Goal: Task Accomplishment & Management: Manage account settings

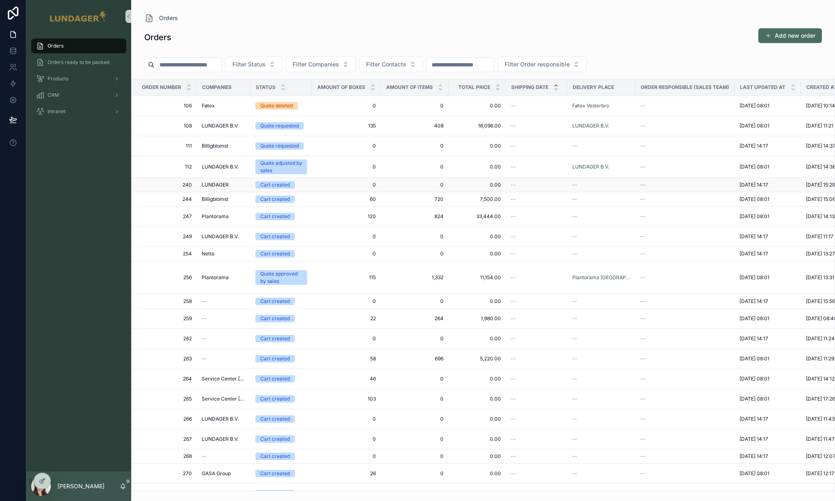
click at [337, 182] on span "0" at bounding box center [346, 184] width 59 height 7
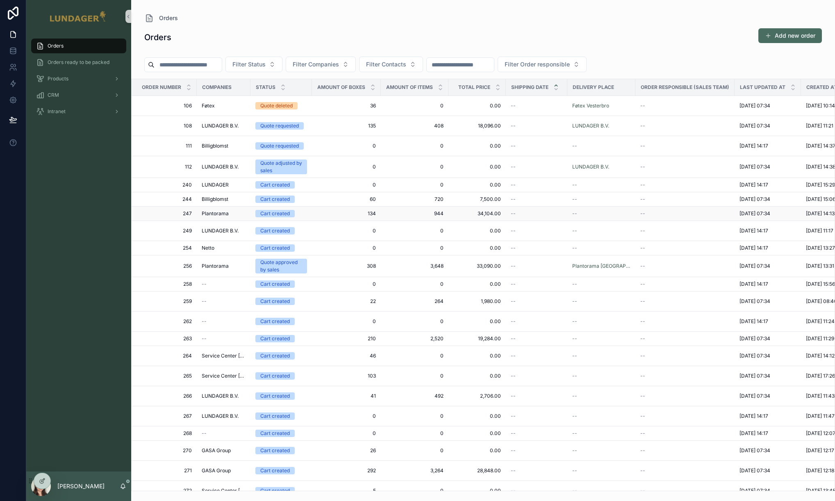
click at [332, 215] on span "134" at bounding box center [346, 213] width 59 height 7
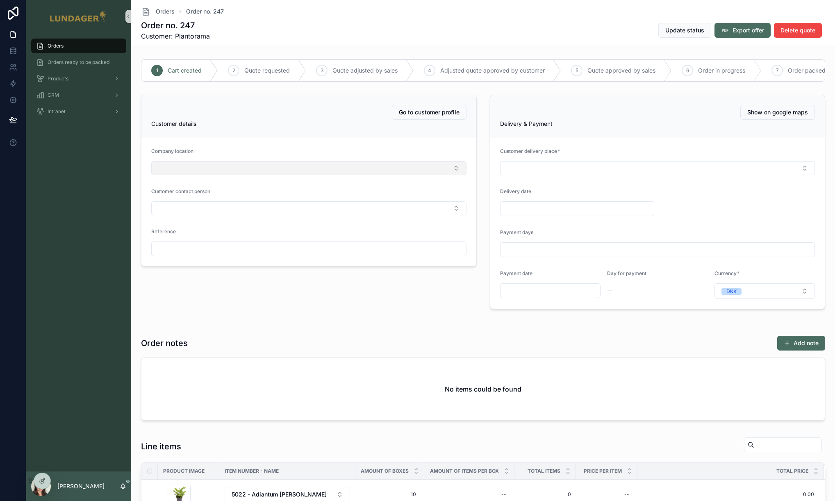
click at [253, 171] on button "Select Button" at bounding box center [308, 168] width 315 height 14
click at [241, 205] on div "Plantorama Aalborg Denmark" at bounding box center [307, 206] width 308 height 13
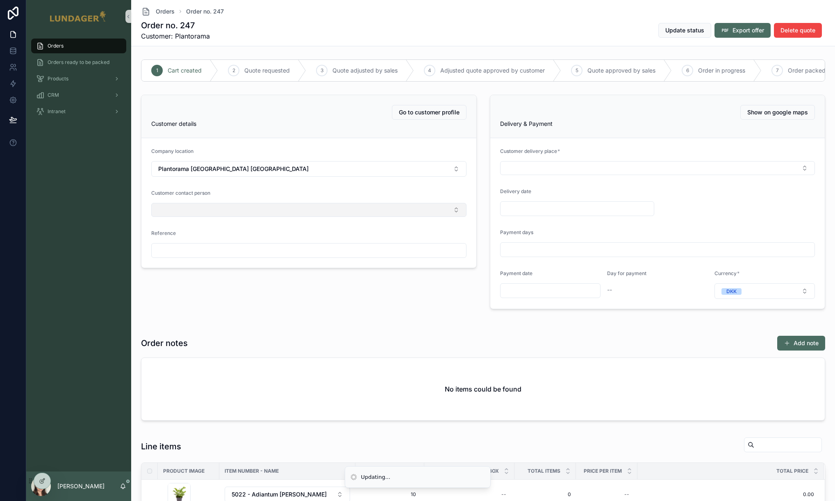
click at [355, 217] on button "Select Button" at bounding box center [308, 210] width 315 height 14
click at [313, 278] on div "[PERSON_NAME]" at bounding box center [307, 274] width 308 height 13
click at [463, 306] on div "Go to customer profile Customer details Company location Plantorama Aalborg Den…" at bounding box center [308, 201] width 349 height 221
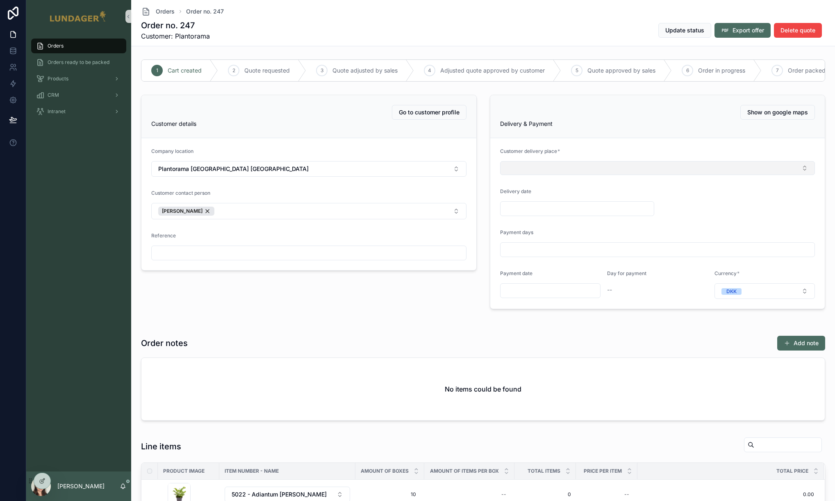
click at [549, 171] on button "Select Button" at bounding box center [657, 168] width 315 height 14
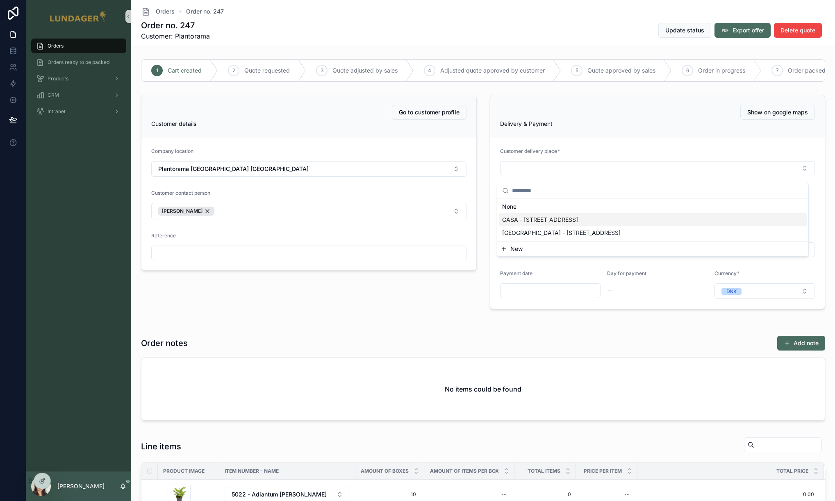
click at [552, 223] on span "GASA - Logistikvej 4, 5260 Odense, , Denmark" at bounding box center [540, 219] width 76 height 8
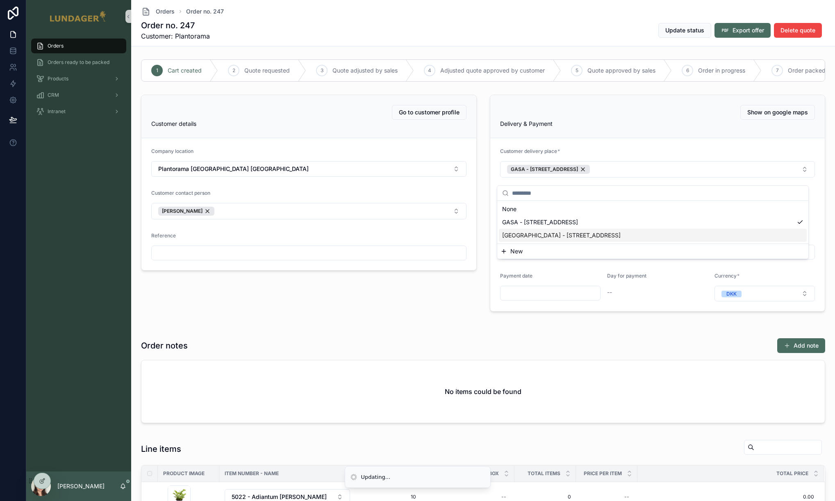
click at [463, 268] on form "Company location Plantorama Aalborg Denmark Customer contact person Brian Refer…" at bounding box center [308, 204] width 335 height 132
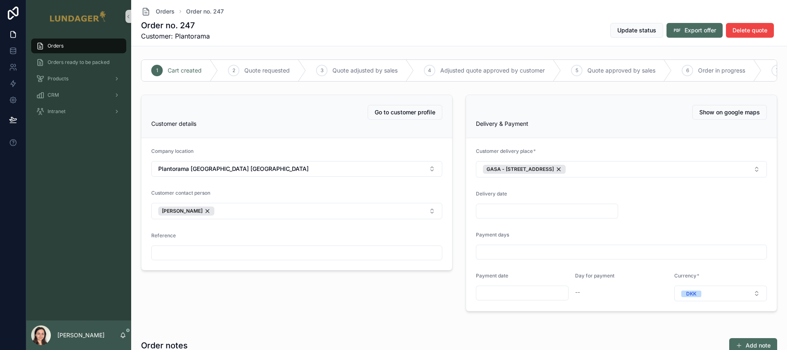
click at [84, 46] on div "Orders" at bounding box center [78, 45] width 85 height 13
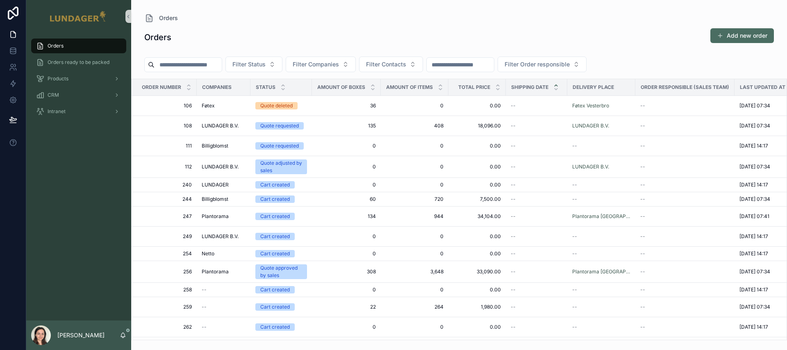
click at [201, 61] on input "scrollable content" at bounding box center [187, 64] width 67 height 11
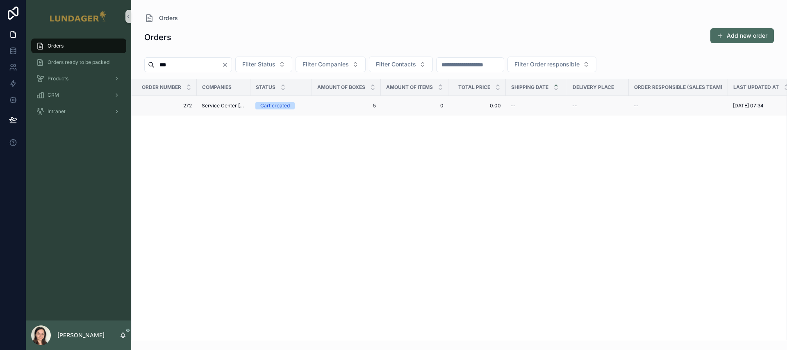
type input "***"
click at [209, 104] on span "Service Center Danmark" at bounding box center [224, 105] width 44 height 7
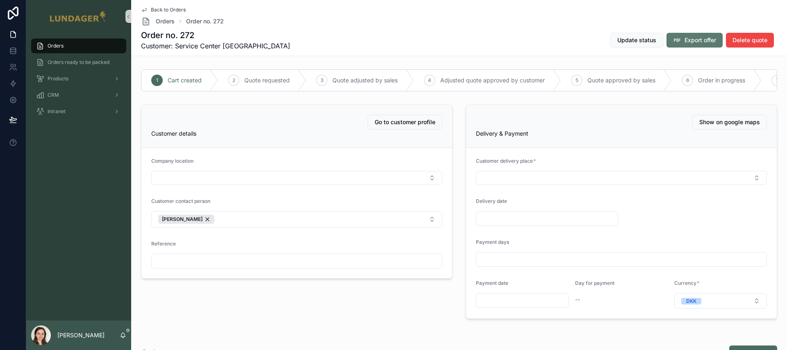
click at [619, 38] on button "Export offer" at bounding box center [694, 40] width 56 height 15
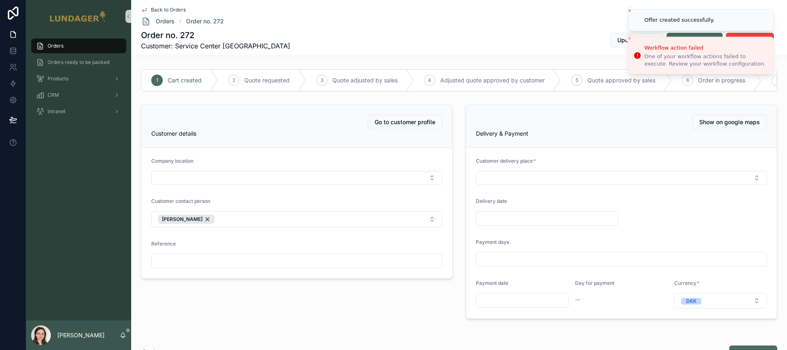
click at [619, 39] on icon "Close toast" at bounding box center [629, 38] width 5 height 5
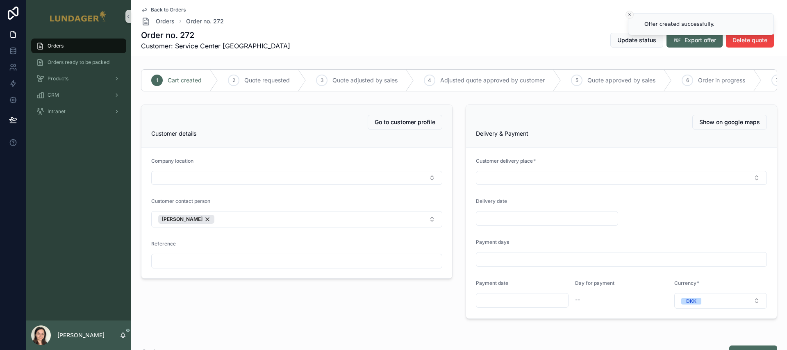
click at [619, 16] on icon "Close toast" at bounding box center [629, 14] width 5 height 5
click at [83, 46] on div "Orders" at bounding box center [78, 45] width 85 height 13
click at [67, 196] on div "Orders Orders ready to be packed Products CRM Intranet" at bounding box center [78, 177] width 105 height 288
click at [70, 46] on div "Orders" at bounding box center [78, 45] width 85 height 13
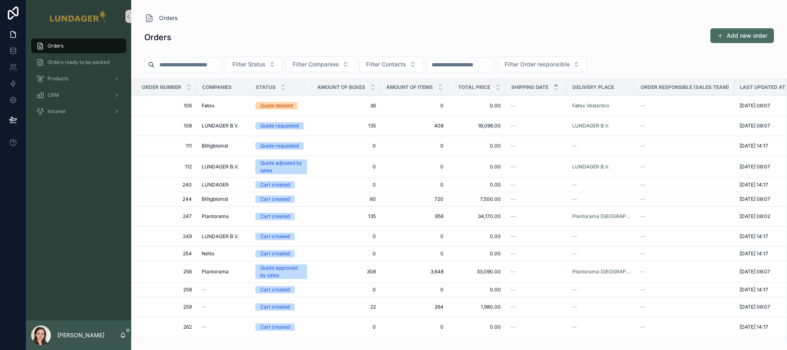
click at [213, 61] on input "scrollable content" at bounding box center [187, 64] width 67 height 11
type input "***"
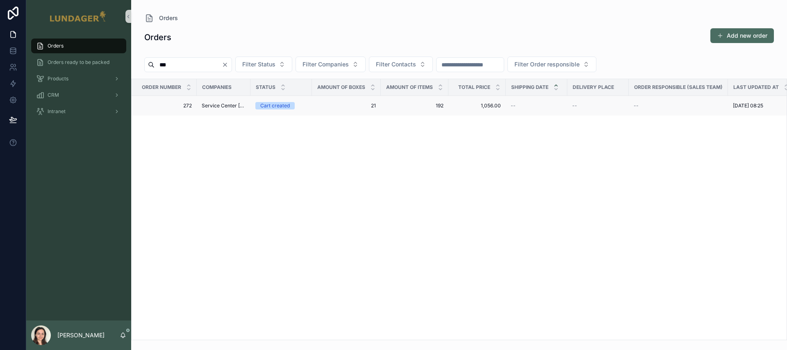
click at [214, 102] on span "Service Center Danmark" at bounding box center [224, 105] width 44 height 7
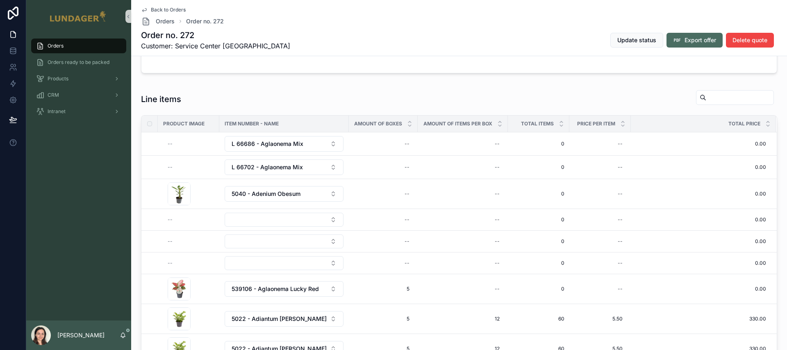
scroll to position [363, 0]
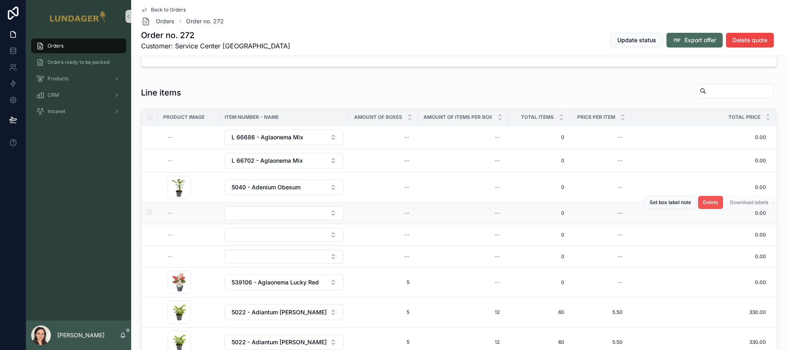
click at [619, 206] on span "Delete" at bounding box center [710, 202] width 15 height 7
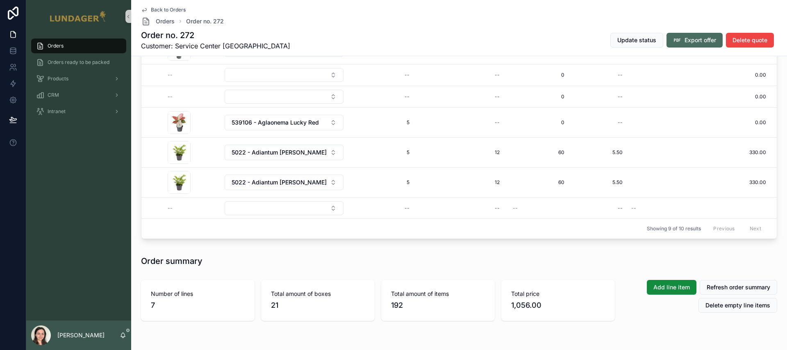
scroll to position [529, 0]
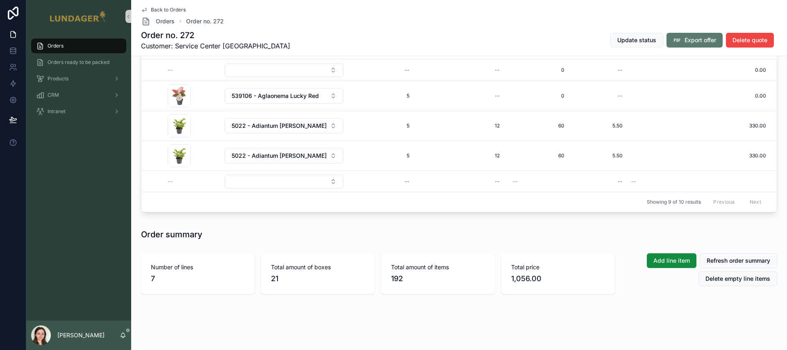
click at [619, 42] on span "Export offer" at bounding box center [700, 40] width 32 height 8
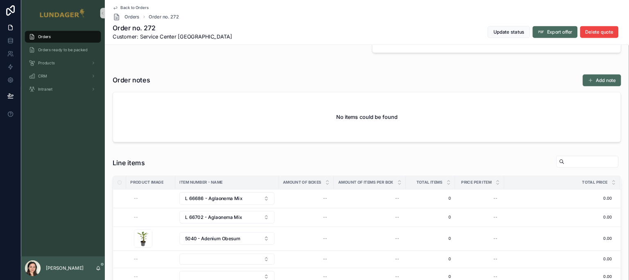
scroll to position [0, 0]
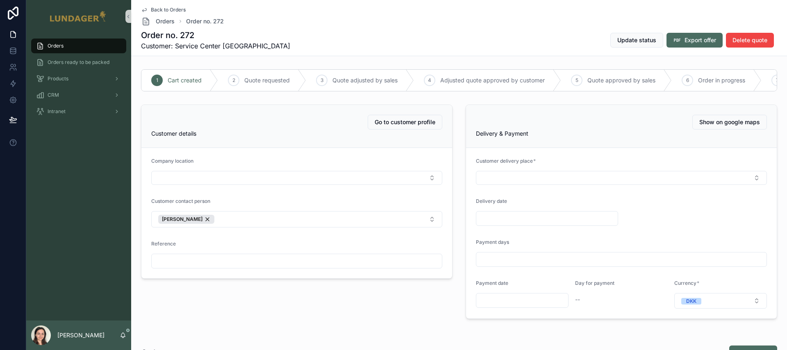
click at [73, 46] on div "Orders" at bounding box center [78, 45] width 85 height 13
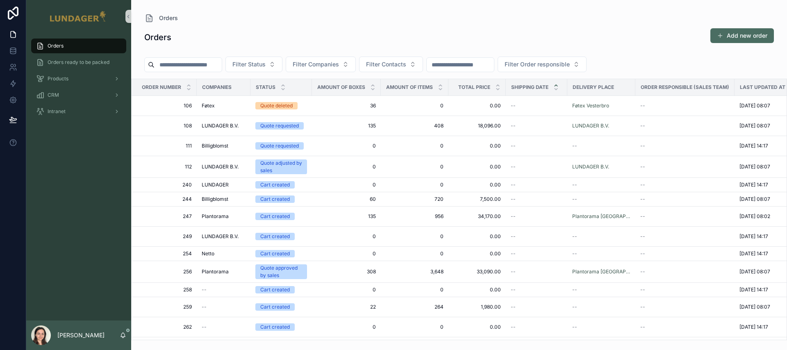
click at [213, 64] on input "scrollable content" at bounding box center [187, 64] width 67 height 11
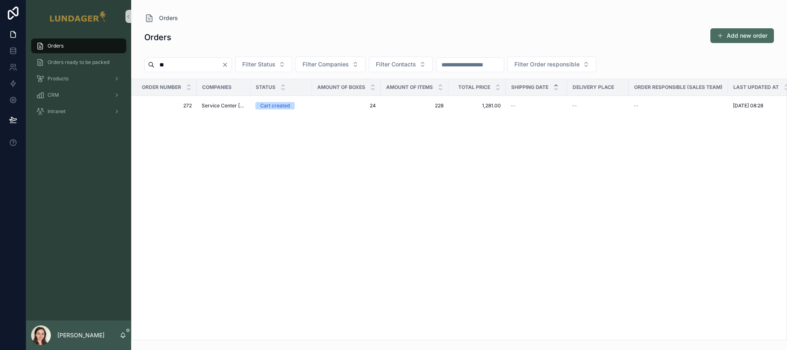
type input "*"
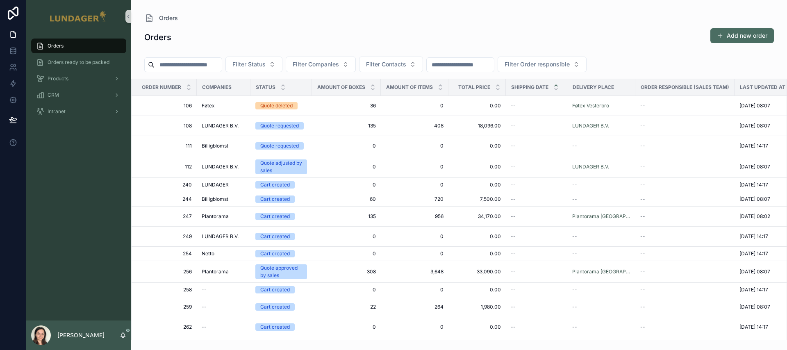
click at [295, 24] on div "Orders Add new order Filter Status Filter Companies Filter Contacts Filter Orde…" at bounding box center [458, 181] width 655 height 317
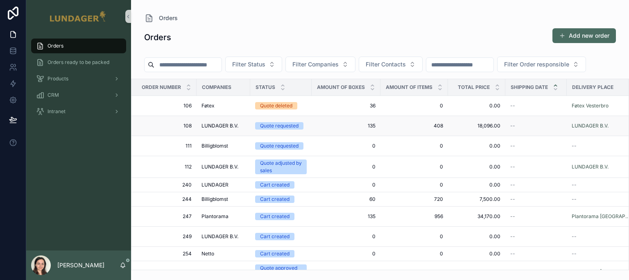
click at [327, 126] on span "135" at bounding box center [346, 125] width 59 height 7
click at [194, 68] on input "scrollable content" at bounding box center [187, 64] width 67 height 11
type input "***"
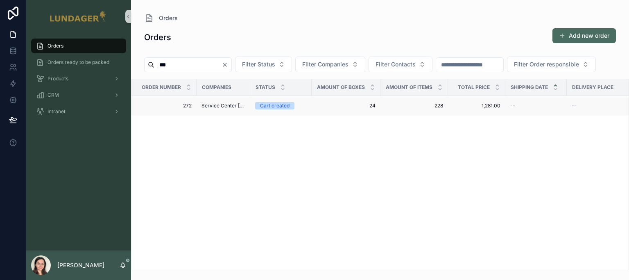
click at [231, 105] on span "Service Center [GEOGRAPHIC_DATA]" at bounding box center [224, 105] width 44 height 7
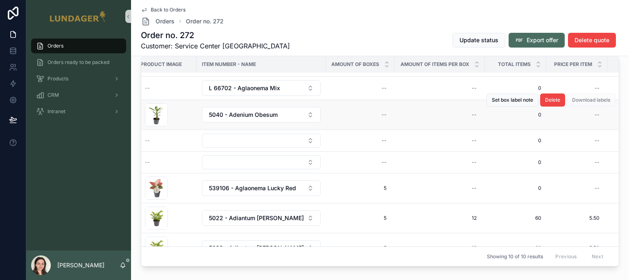
scroll to position [20, 34]
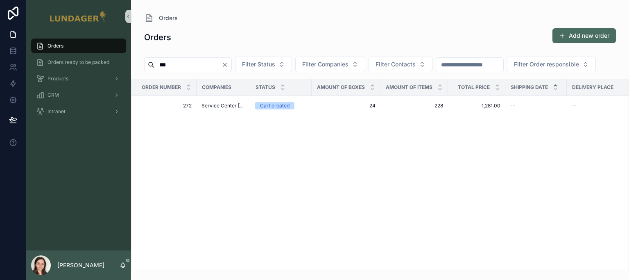
click at [227, 65] on icon "Clear" at bounding box center [224, 64] width 3 height 3
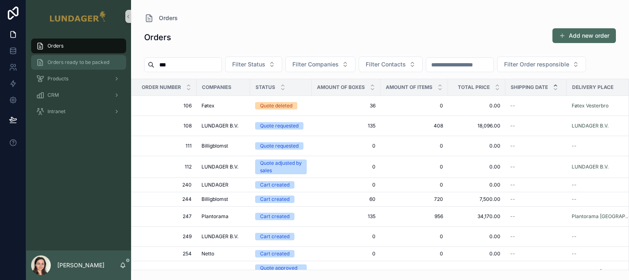
click at [81, 64] on span "Orders ready to be packed" at bounding box center [79, 62] width 62 height 7
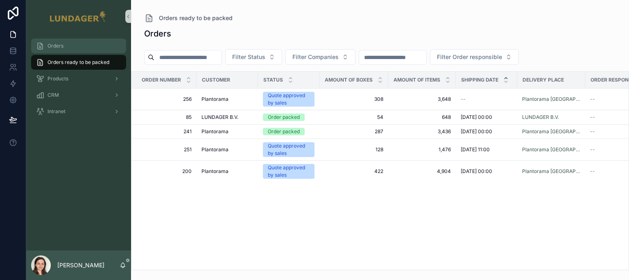
click at [92, 44] on div "Orders" at bounding box center [78, 45] width 85 height 13
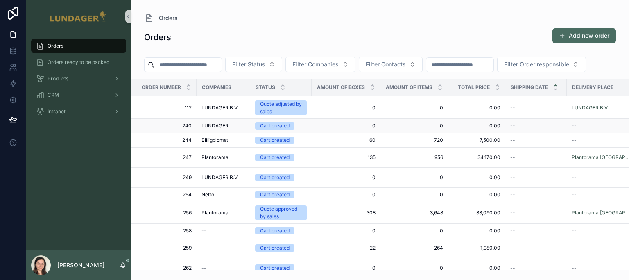
scroll to position [61, 0]
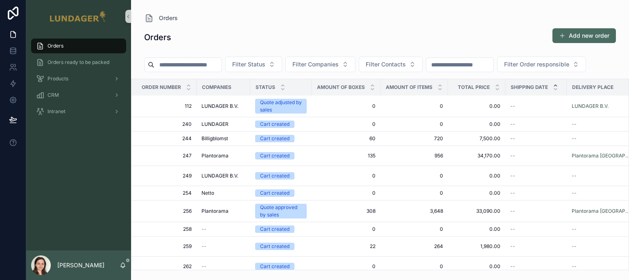
click at [174, 70] on div "scrollable content" at bounding box center [183, 64] width 78 height 15
click at [174, 66] on input "scrollable content" at bounding box center [187, 64] width 67 height 11
type input "***"
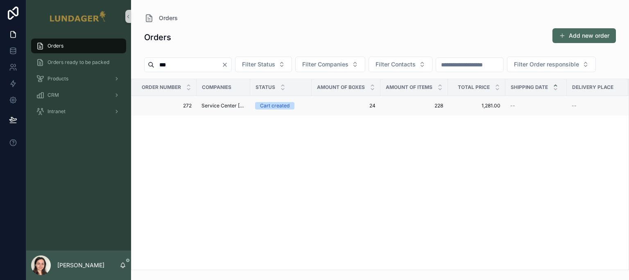
click at [223, 104] on span "Service Center [GEOGRAPHIC_DATA]" at bounding box center [224, 105] width 44 height 7
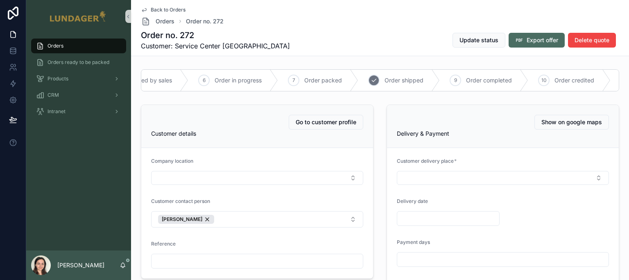
scroll to position [0, 492]
click at [476, 41] on span "Update status" at bounding box center [479, 40] width 39 height 8
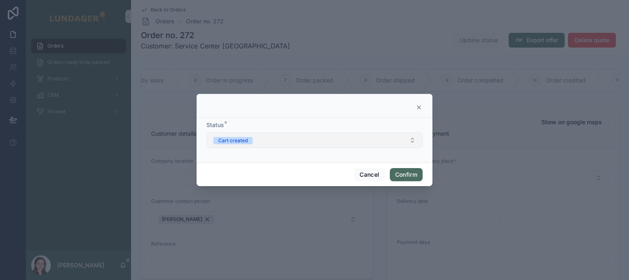
click at [333, 140] on button "Cart created" at bounding box center [314, 140] width 216 height 16
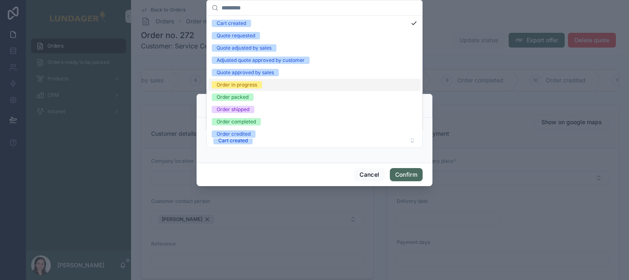
click at [349, 84] on div "Order in progress" at bounding box center [315, 85] width 212 height 12
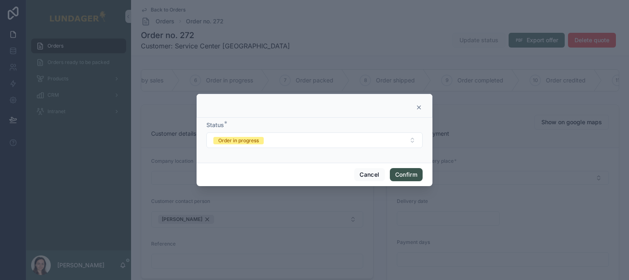
click at [410, 179] on button "Confirm" at bounding box center [406, 174] width 33 height 13
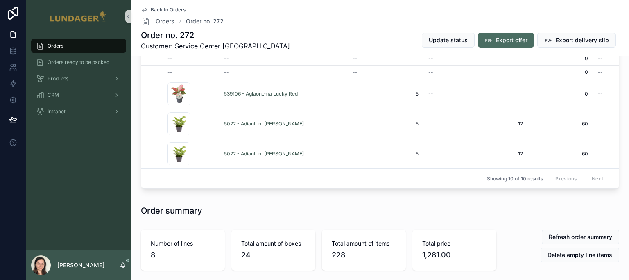
scroll to position [63, 0]
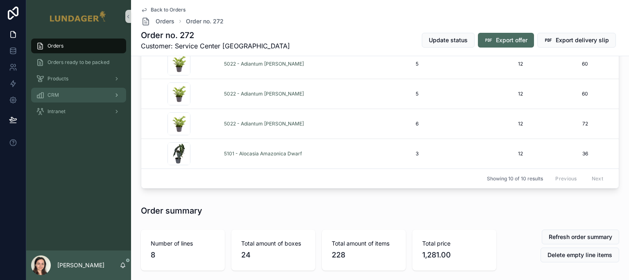
click at [70, 93] on div "CRM" at bounding box center [78, 94] width 85 height 13
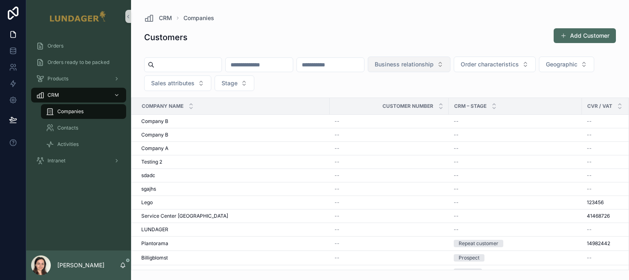
click at [431, 62] on span "Business relationship" at bounding box center [404, 64] width 59 height 8
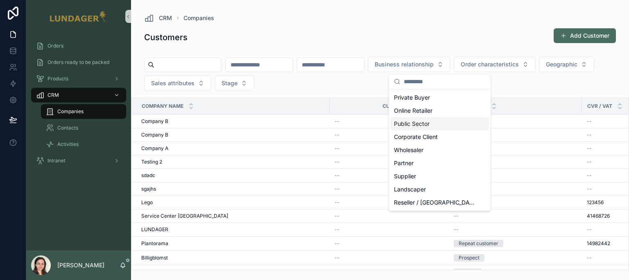
click at [548, 81] on div "Business relationship Order characteristics Geographic Sales attributes Stage" at bounding box center [380, 75] width 498 height 44
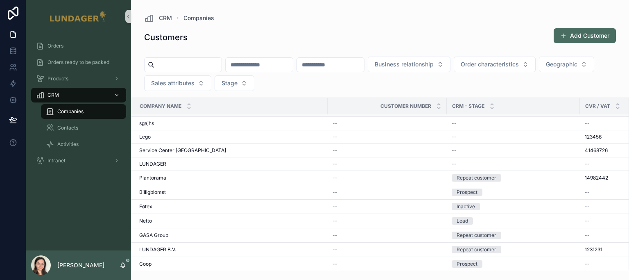
scroll to position [69, 2]
click at [211, 173] on div "Plantorama Plantorama" at bounding box center [231, 176] width 184 height 7
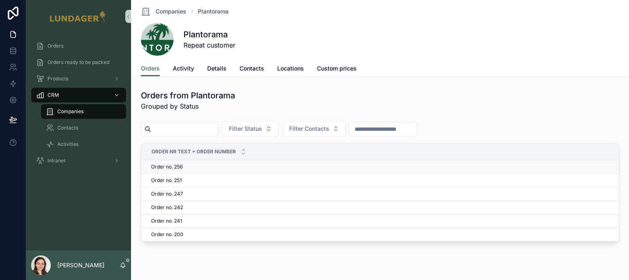
scroll to position [25, 0]
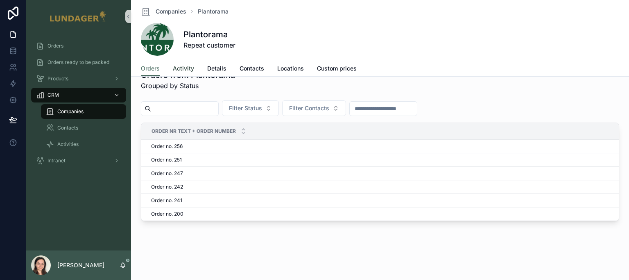
click at [188, 70] on span "Activity" at bounding box center [183, 68] width 21 height 8
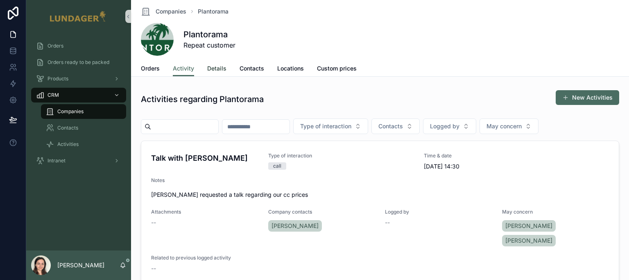
click at [220, 70] on span "Details" at bounding box center [216, 68] width 19 height 8
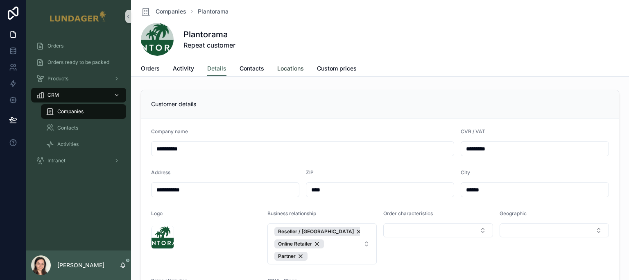
click at [283, 70] on span "Locations" at bounding box center [290, 68] width 27 height 8
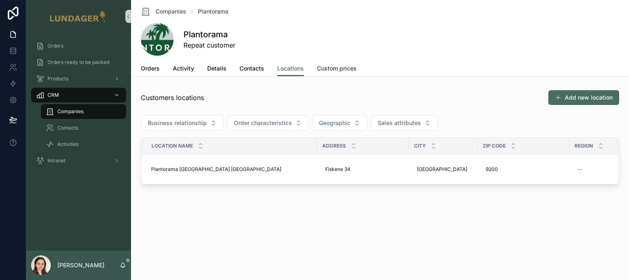
click at [345, 70] on span "Custom prices" at bounding box center [337, 68] width 40 height 8
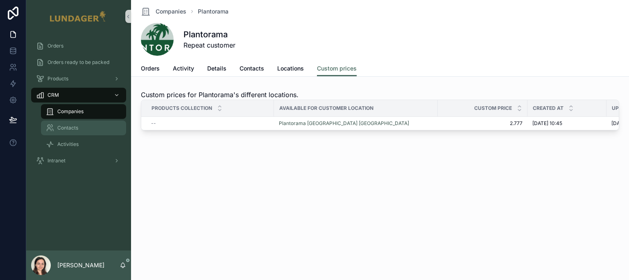
click at [97, 127] on div "Contacts" at bounding box center [83, 127] width 75 height 13
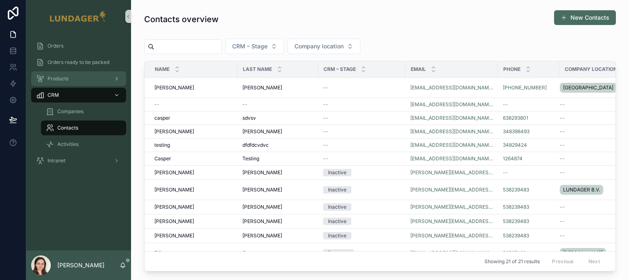
click at [78, 81] on div "Products" at bounding box center [78, 78] width 85 height 13
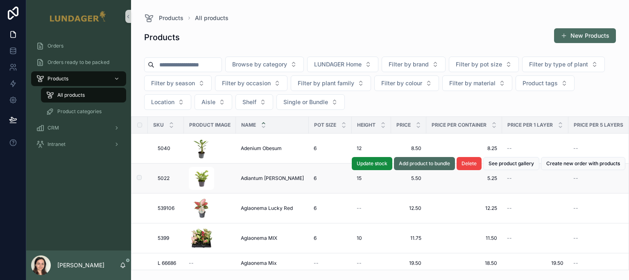
click at [261, 179] on span "Adiantum [PERSON_NAME]" at bounding box center [272, 178] width 63 height 7
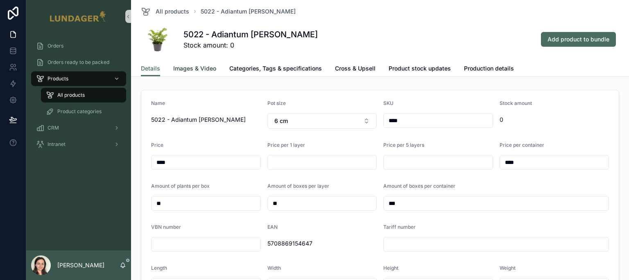
click at [198, 65] on span "Images & Video" at bounding box center [194, 68] width 43 height 8
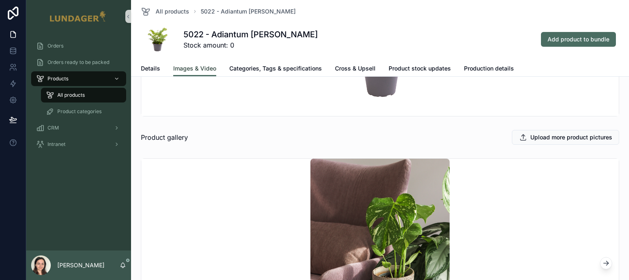
scroll to position [142, 0]
click at [56, 50] on div "Orders" at bounding box center [78, 45] width 85 height 13
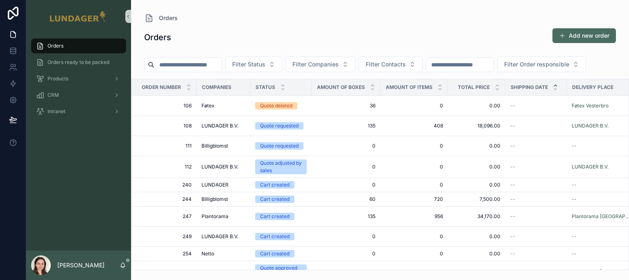
click at [168, 67] on input "scrollable content" at bounding box center [187, 64] width 67 height 11
type input "***"
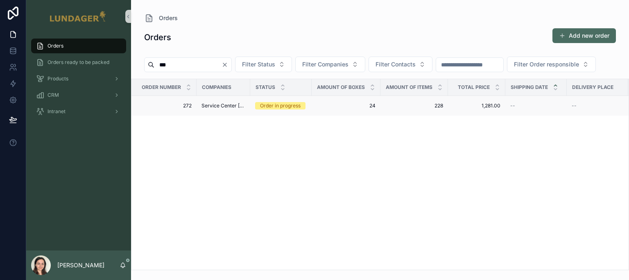
click at [204, 110] on td "Service Center [GEOGRAPHIC_DATA]" at bounding box center [224, 106] width 54 height 20
click at [211, 107] on span "Service Center [GEOGRAPHIC_DATA]" at bounding box center [224, 105] width 44 height 7
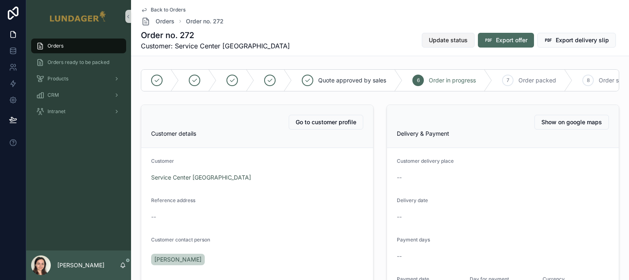
click at [444, 39] on span "Update status" at bounding box center [448, 40] width 39 height 8
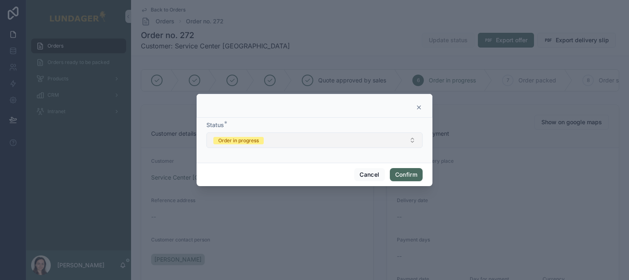
click at [295, 138] on button "Order in progress" at bounding box center [314, 140] width 216 height 16
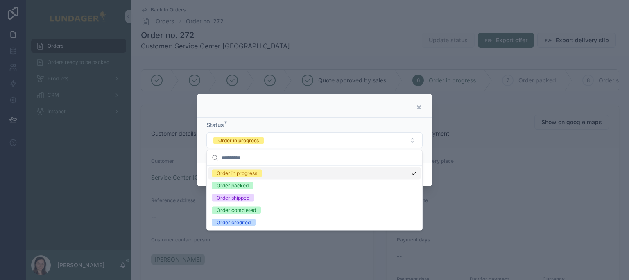
click at [416, 104] on div at bounding box center [315, 106] width 236 height 24
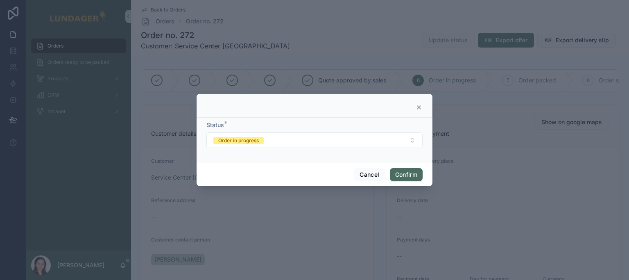
click at [262, 33] on div at bounding box center [314, 140] width 629 height 280
click at [417, 108] on icon at bounding box center [419, 107] width 7 height 7
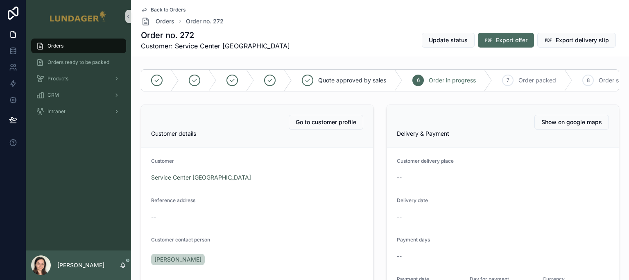
click at [309, 45] on div "Order no. 272 Customer: Service Center Danmark Update status Export offer Expor…" at bounding box center [380, 39] width 479 height 21
click at [163, 26] on div "Back to Orders Orders Order no. 272 Order no. 272 Customer: Service Center Danm…" at bounding box center [380, 28] width 479 height 56
click at [163, 23] on span "Orders" at bounding box center [165, 21] width 19 height 8
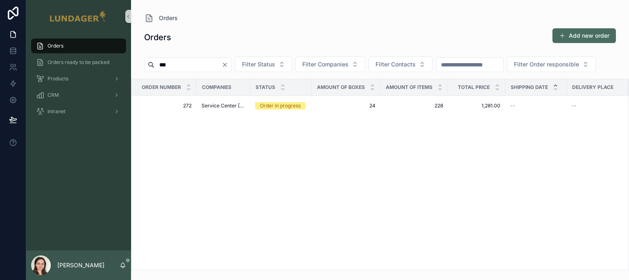
click at [231, 65] on button "Clear" at bounding box center [227, 64] width 10 height 7
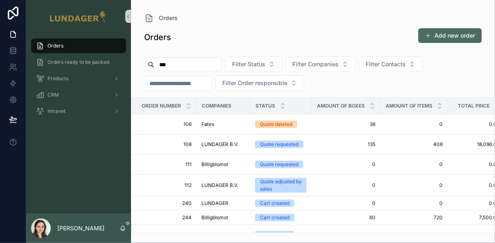
click at [197, 19] on div "Orders" at bounding box center [313, 18] width 338 height 10
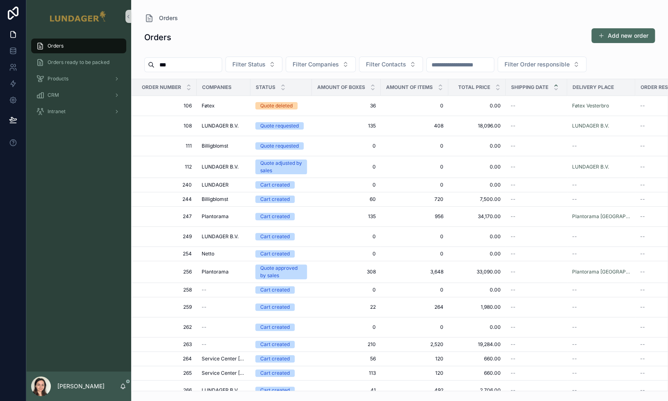
click at [78, 159] on div "Orders Orders ready to be packed Products CRM Intranet" at bounding box center [78, 202] width 105 height 338
click at [62, 82] on span "Products" at bounding box center [58, 78] width 21 height 7
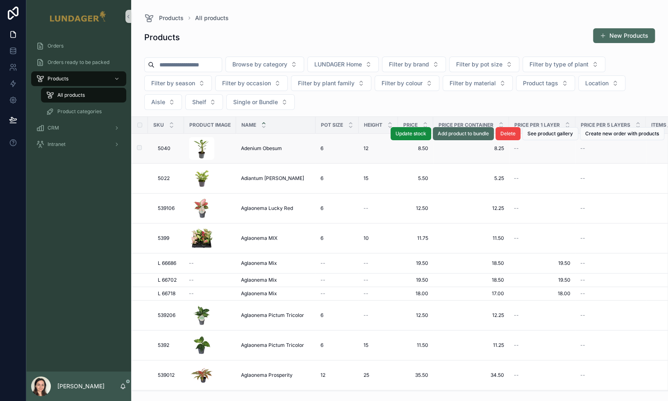
click at [294, 147] on div "Adenium Obesum Adenium Obesum" at bounding box center [276, 148] width 70 height 7
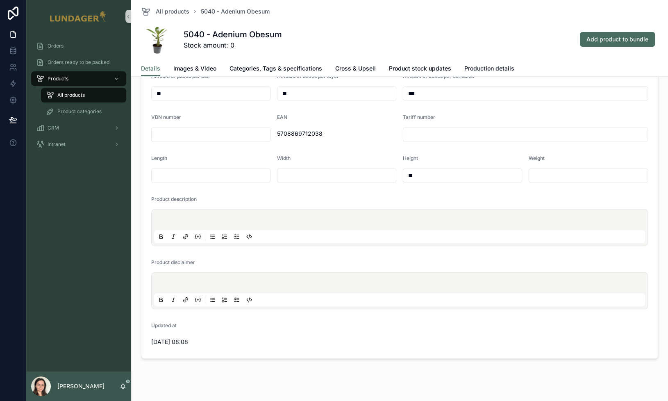
scroll to position [123, 0]
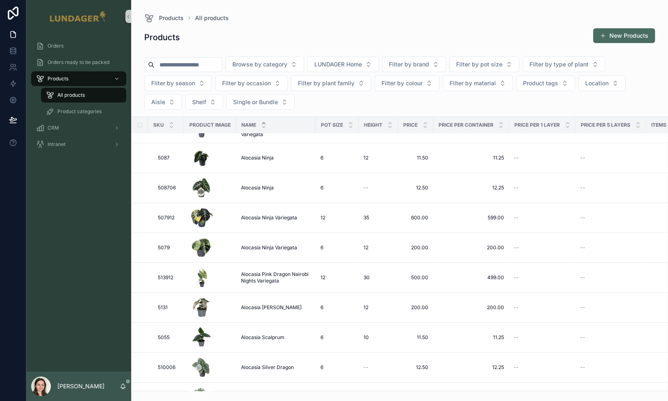
scroll to position [1418, 0]
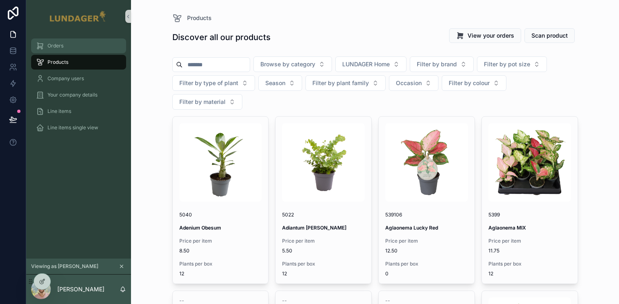
click at [74, 43] on div "Orders" at bounding box center [78, 45] width 85 height 13
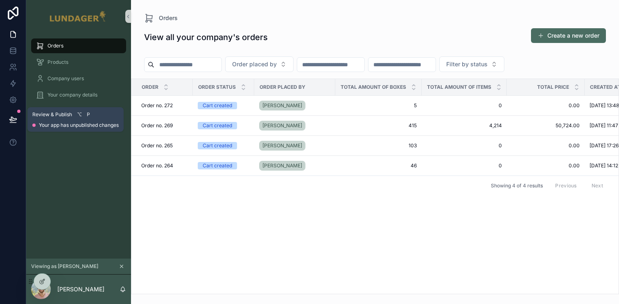
click at [18, 121] on button at bounding box center [13, 119] width 18 height 23
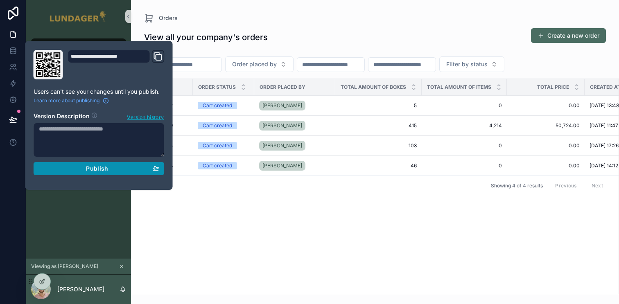
click at [76, 165] on div "Publish" at bounding box center [99, 168] width 120 height 7
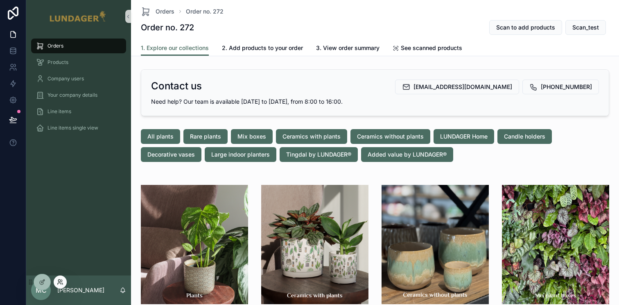
click at [61, 282] on icon at bounding box center [60, 282] width 7 height 7
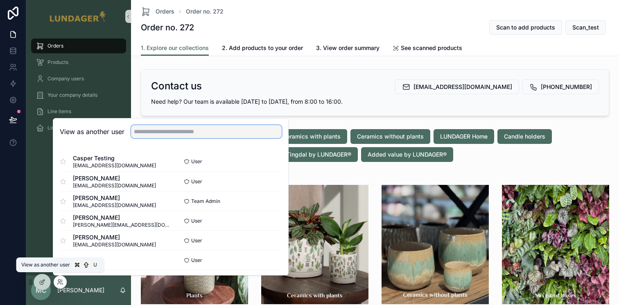
click at [229, 129] on input "text" at bounding box center [206, 131] width 151 height 13
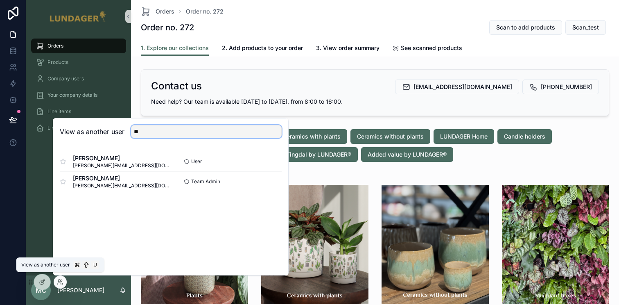
type input "*"
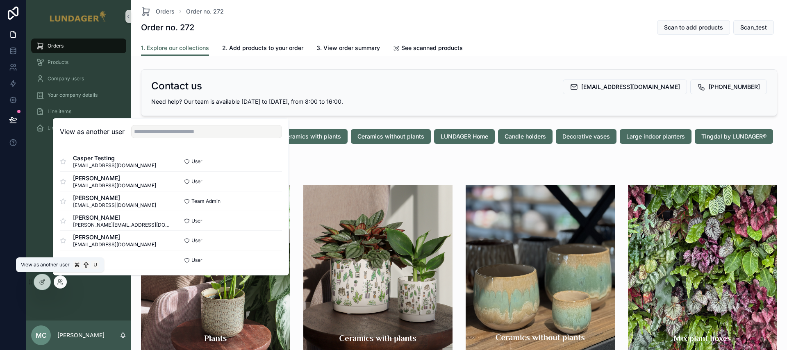
click at [37, 172] on div "Orders Products Company users Your company details Line items Line items single…" at bounding box center [78, 177] width 105 height 288
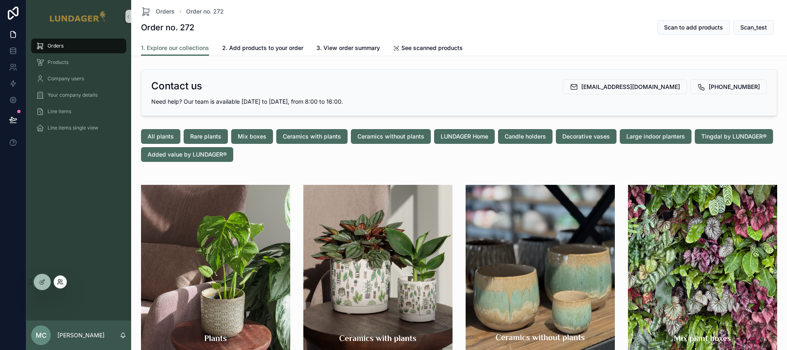
click at [58, 281] on icon at bounding box center [60, 282] width 7 height 7
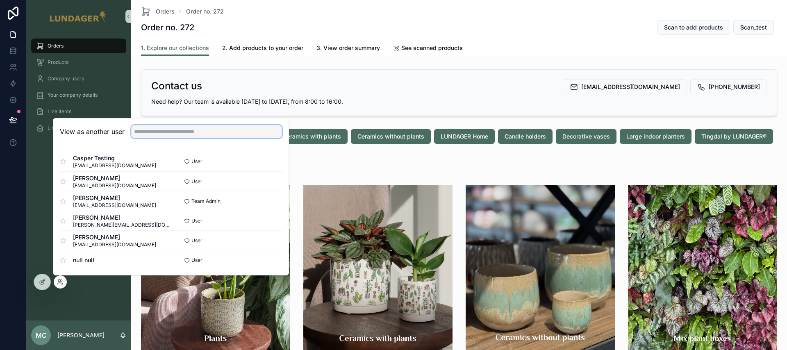
click at [211, 129] on input "text" at bounding box center [206, 131] width 151 height 13
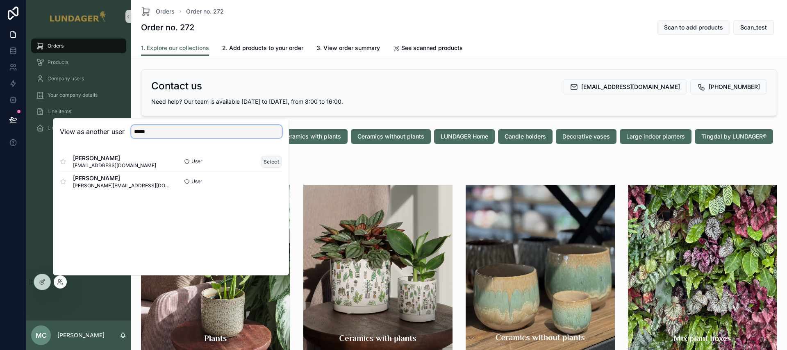
type input "*****"
click at [268, 159] on button "Select" at bounding box center [271, 162] width 21 height 12
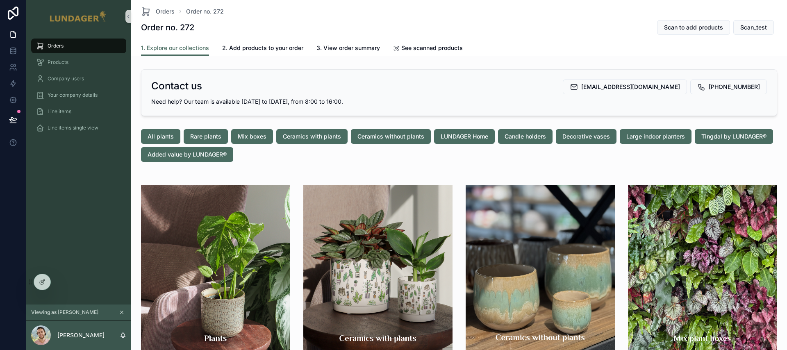
click at [74, 47] on div "Orders" at bounding box center [78, 45] width 85 height 13
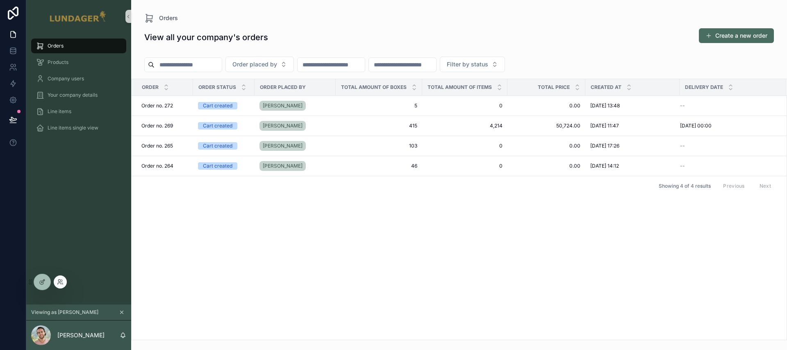
click at [65, 282] on div at bounding box center [60, 281] width 13 height 13
click at [221, 228] on div "Order Order status Order placed by Total amount of boxes Total amount of items …" at bounding box center [459, 209] width 655 height 261
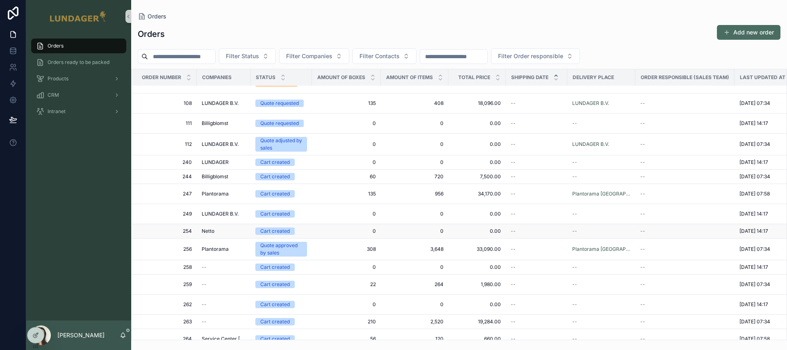
scroll to position [14, 0]
click at [326, 247] on span "308" at bounding box center [346, 248] width 59 height 7
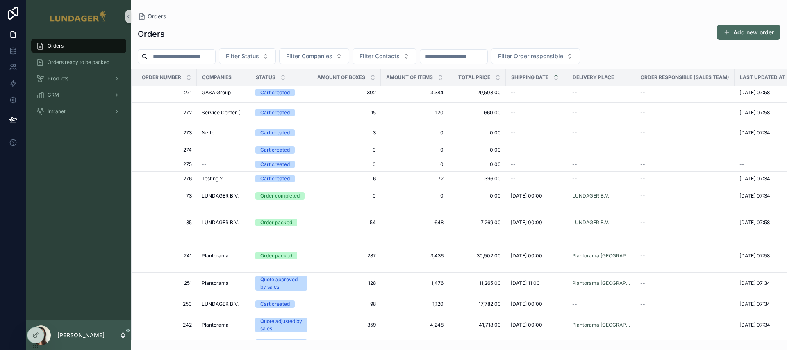
scroll to position [372, 0]
click at [320, 254] on span "287" at bounding box center [346, 257] width 59 height 7
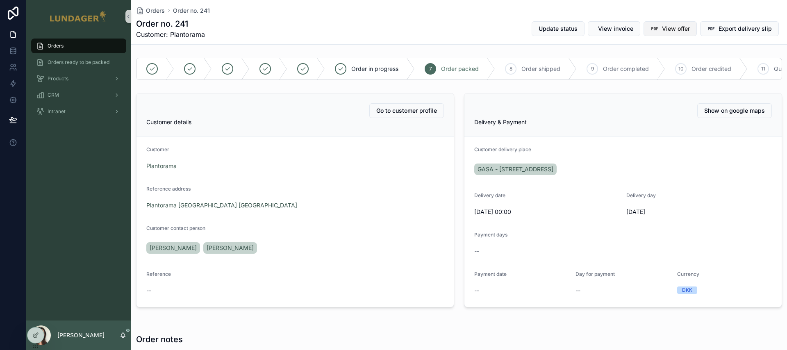
click at [662, 30] on span "View offer" at bounding box center [676, 29] width 28 height 8
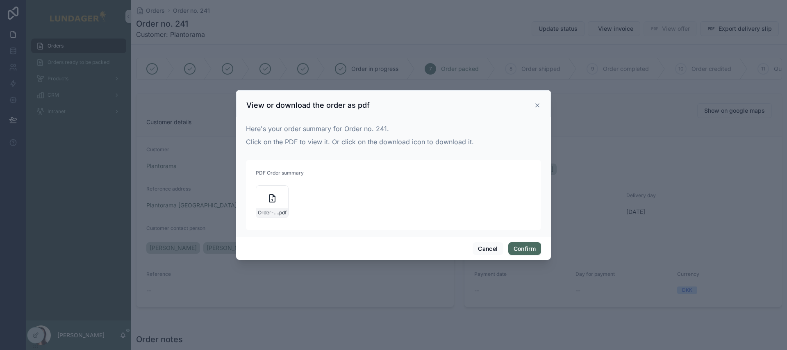
click at [538, 109] on div "View or download the order as pdf" at bounding box center [393, 105] width 294 height 10
click at [537, 105] on icon at bounding box center [536, 105] width 3 height 3
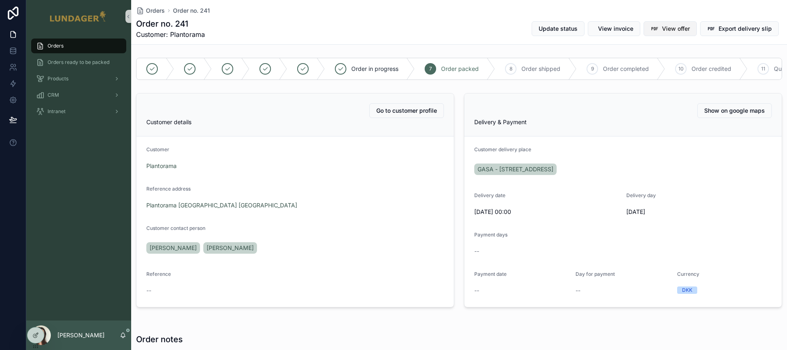
click at [663, 28] on span "View offer" at bounding box center [676, 29] width 28 height 8
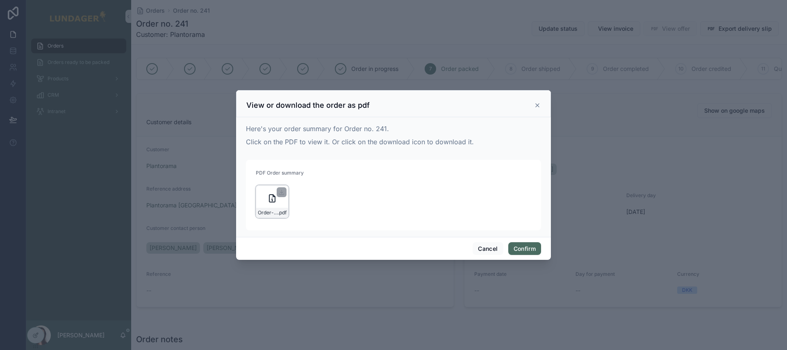
click at [271, 205] on div "Order-no.-241---Plantorama .pdf" at bounding box center [272, 201] width 33 height 33
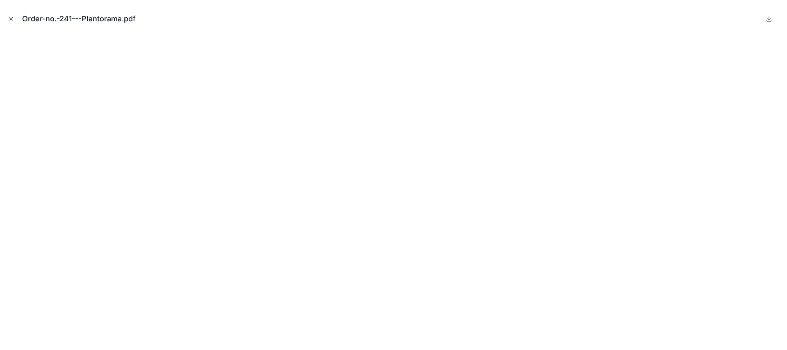
click at [11, 18] on icon "Close modal" at bounding box center [11, 19] width 3 height 3
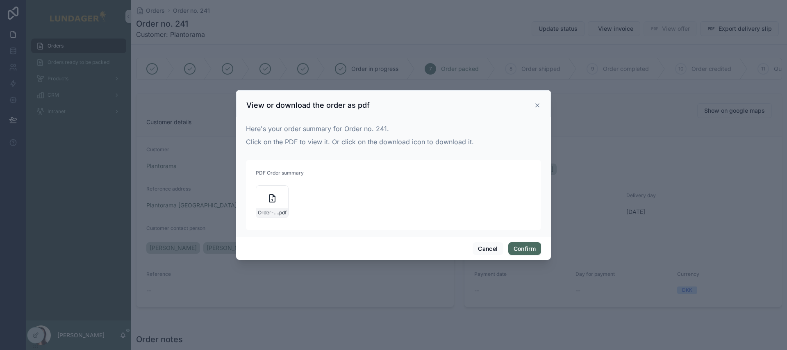
click at [539, 104] on icon at bounding box center [537, 105] width 7 height 7
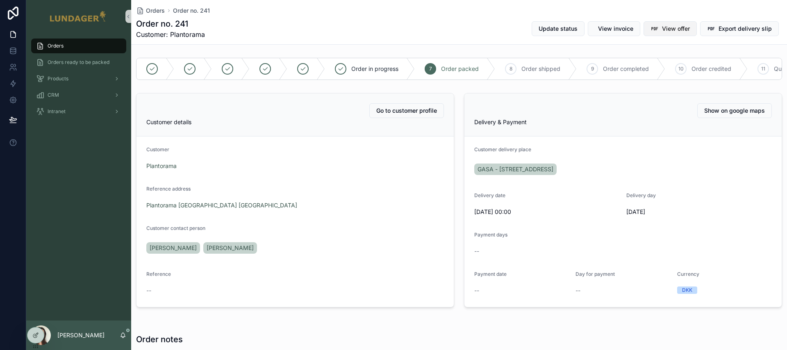
click at [652, 27] on icon "scrollable content" at bounding box center [654, 29] width 8 height 8
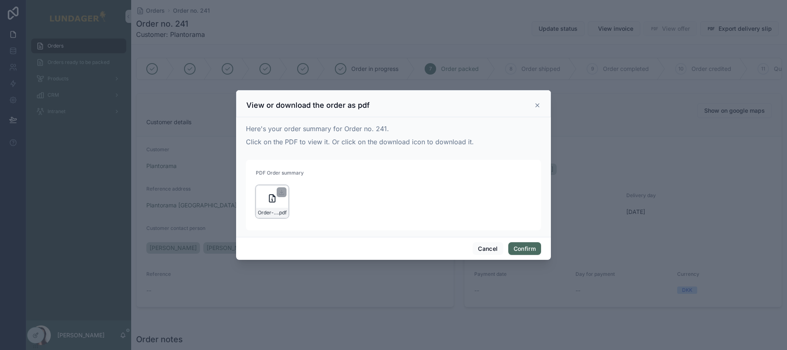
click at [276, 195] on icon at bounding box center [272, 198] width 10 height 10
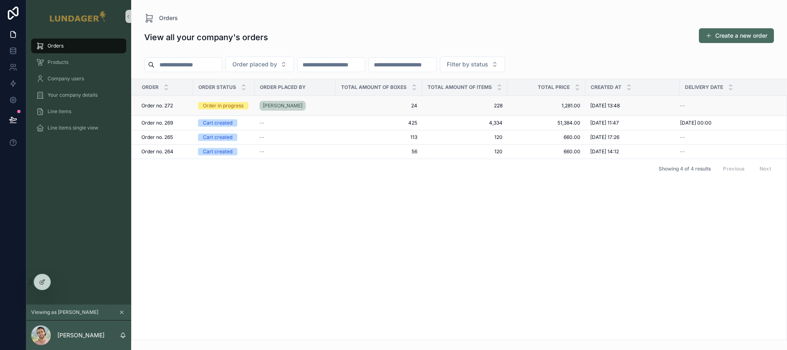
click at [303, 108] on div "[PERSON_NAME]" at bounding box center [294, 105] width 71 height 13
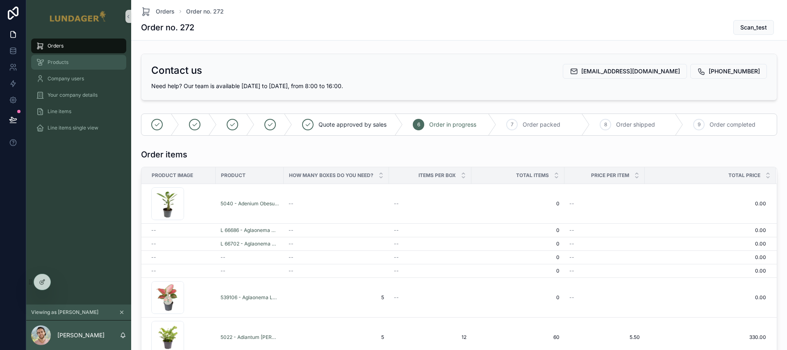
click at [66, 63] on span "Products" at bounding box center [58, 62] width 21 height 7
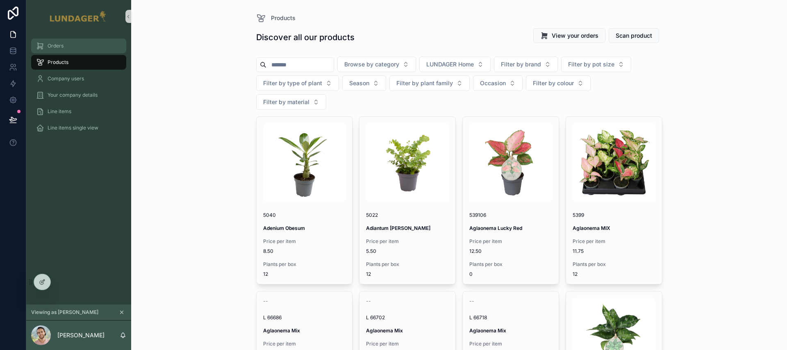
click at [48, 44] on span "Orders" at bounding box center [56, 46] width 16 height 7
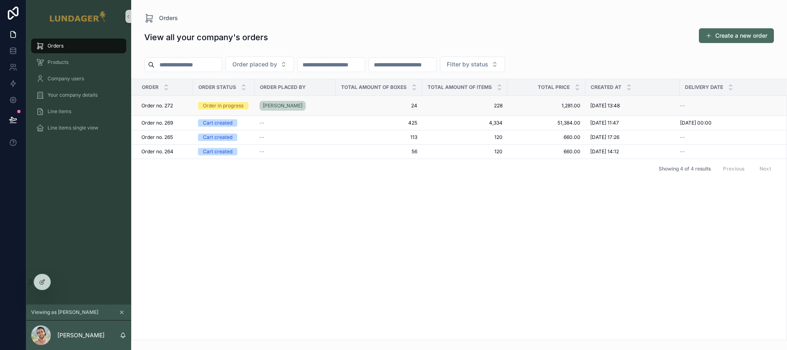
click at [292, 106] on div "Brian" at bounding box center [294, 105] width 71 height 13
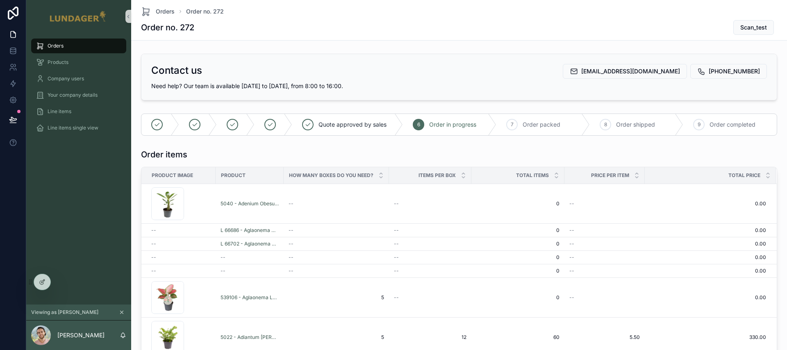
click at [62, 46] on span "Orders" at bounding box center [56, 46] width 16 height 7
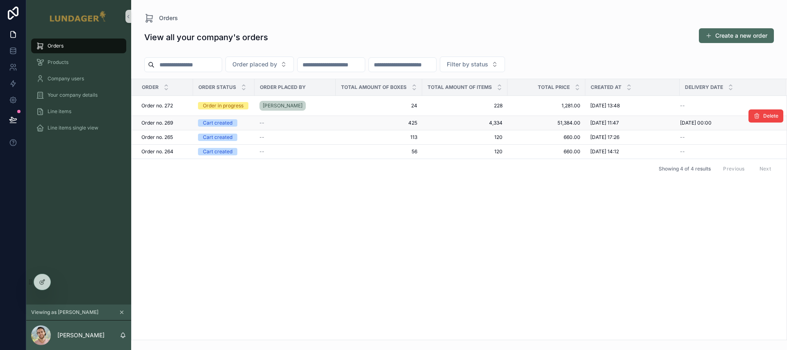
click at [308, 124] on div "--" at bounding box center [294, 123] width 71 height 7
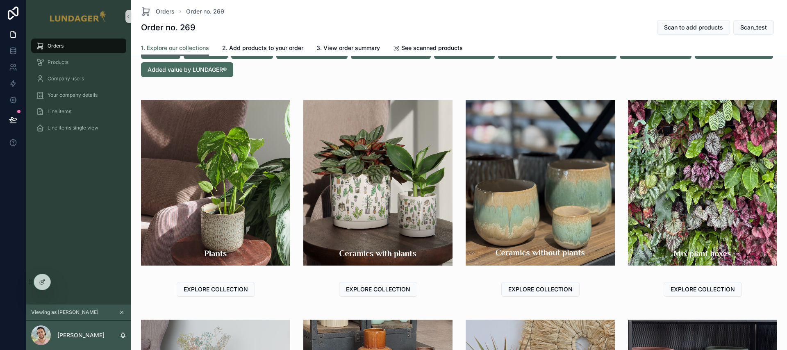
scroll to position [75, 0]
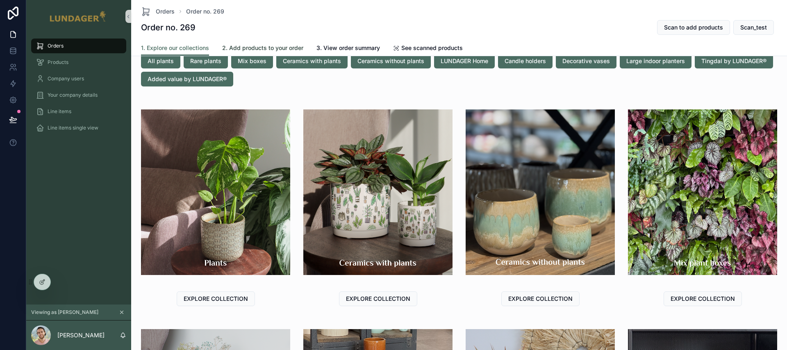
click at [265, 46] on span "2. Add products to your order" at bounding box center [262, 48] width 81 height 8
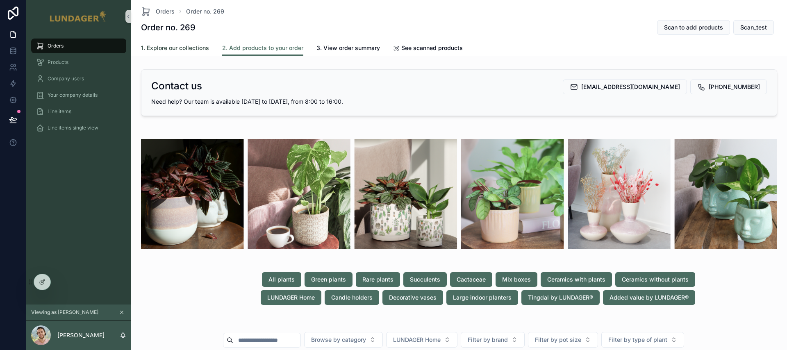
click at [193, 48] on span "1. Explore our collections" at bounding box center [175, 48] width 68 height 8
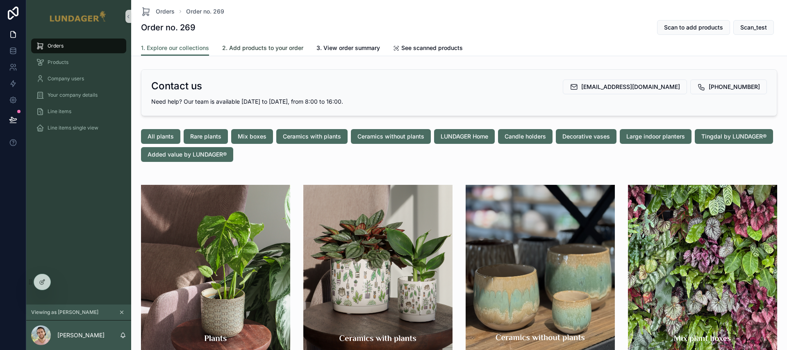
click at [249, 50] on span "2. Add products to your order" at bounding box center [262, 48] width 81 height 8
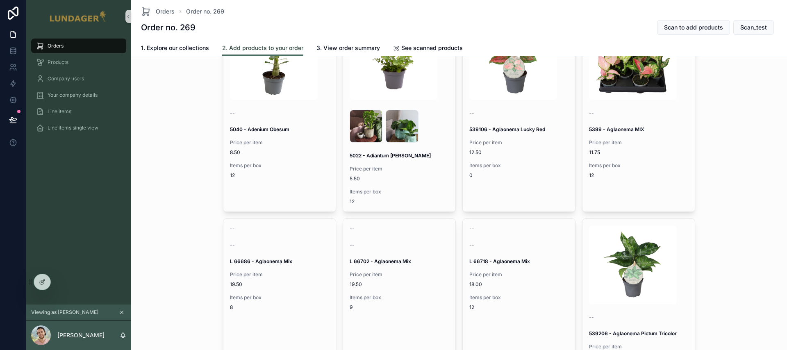
scroll to position [365, 0]
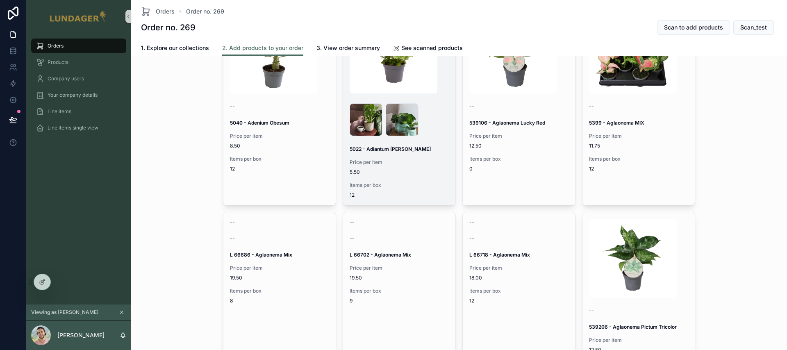
click at [430, 164] on span "Price per item" at bounding box center [398, 162] width 99 height 7
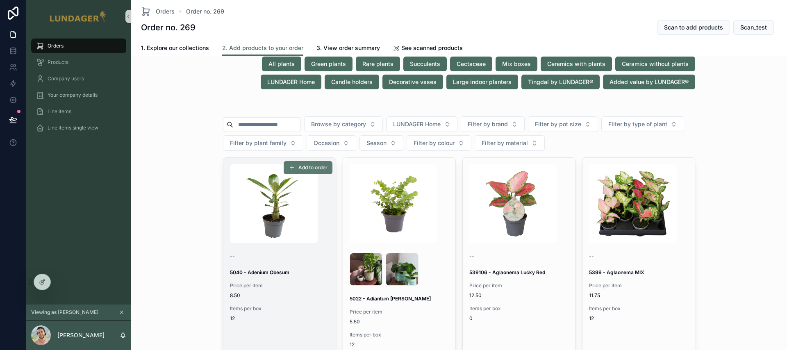
scroll to position [216, 0]
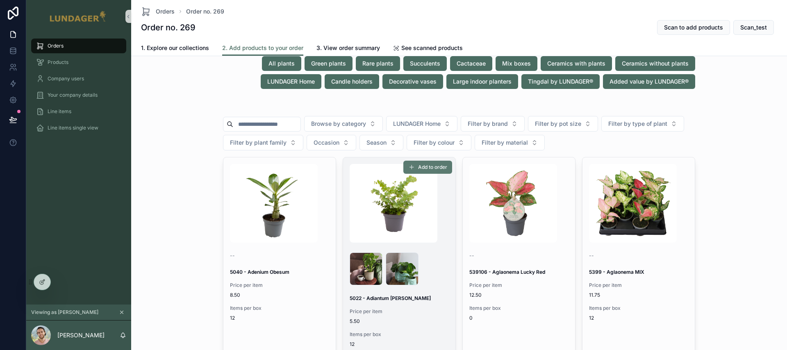
click at [423, 166] on span "Add to order" at bounding box center [432, 167] width 29 height 7
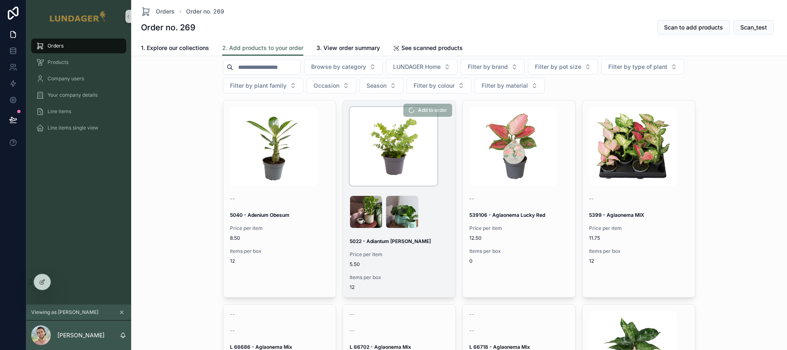
scroll to position [288, 0]
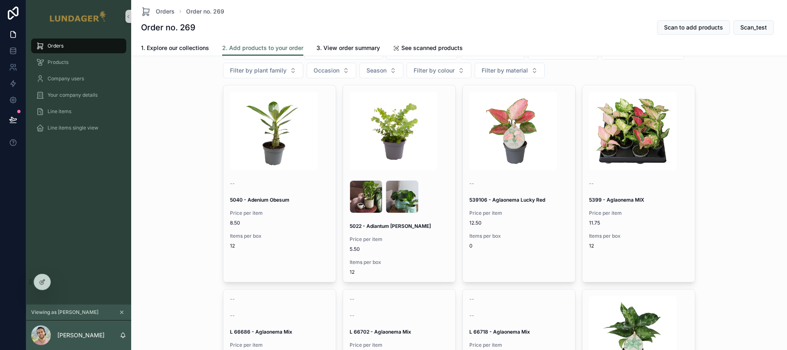
click at [69, 48] on div "Orders" at bounding box center [78, 45] width 85 height 13
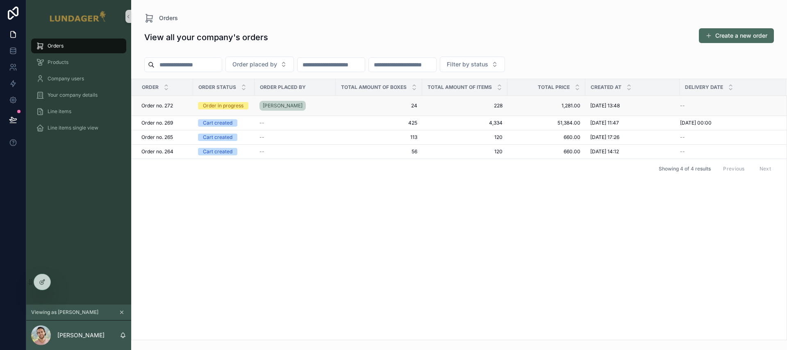
click at [326, 109] on div "[PERSON_NAME]" at bounding box center [294, 105] width 71 height 13
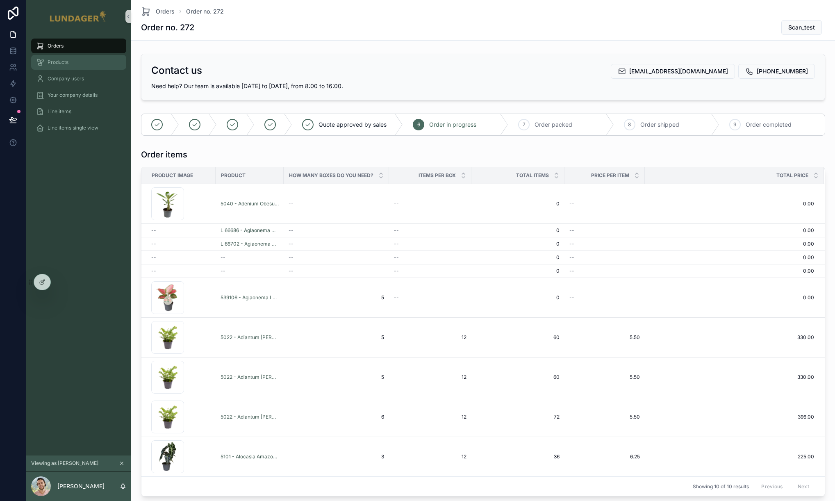
click at [83, 66] on div "Products" at bounding box center [78, 62] width 85 height 13
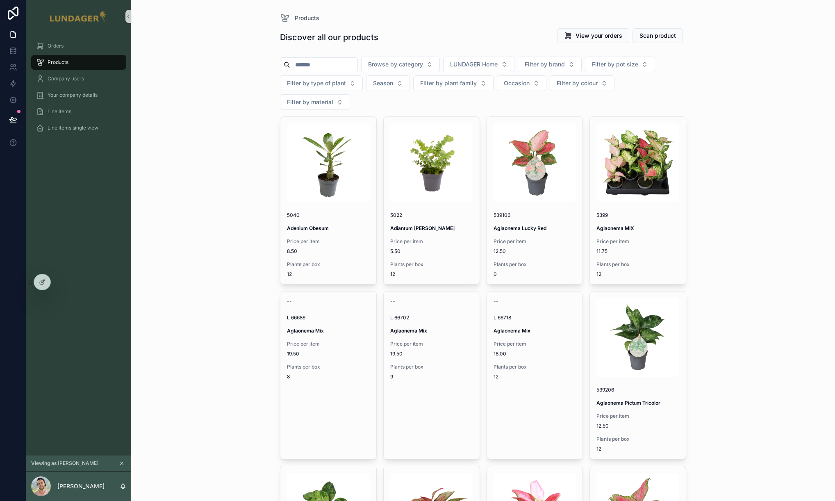
click at [312, 66] on input "scrollable content" at bounding box center [323, 64] width 67 height 11
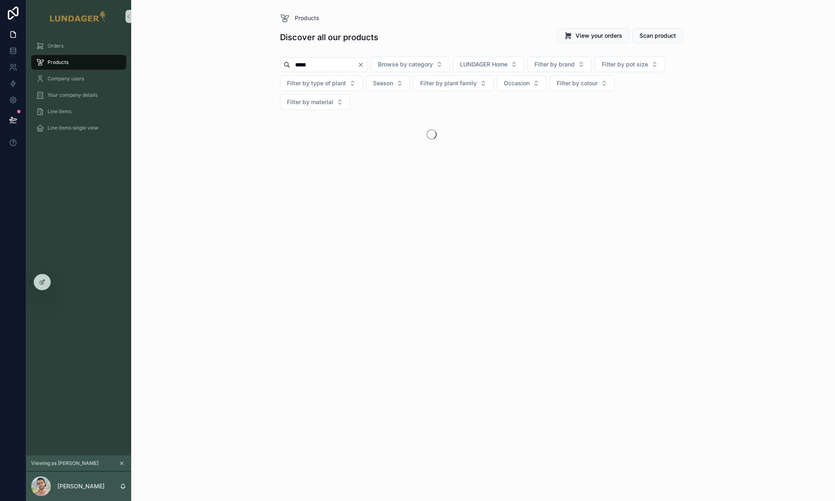
type input "*****"
click at [411, 160] on div "-- 80001 Testing Price per item -- Plants per box -- ADD TO ORDER Previous Next" at bounding box center [483, 177] width 406 height 122
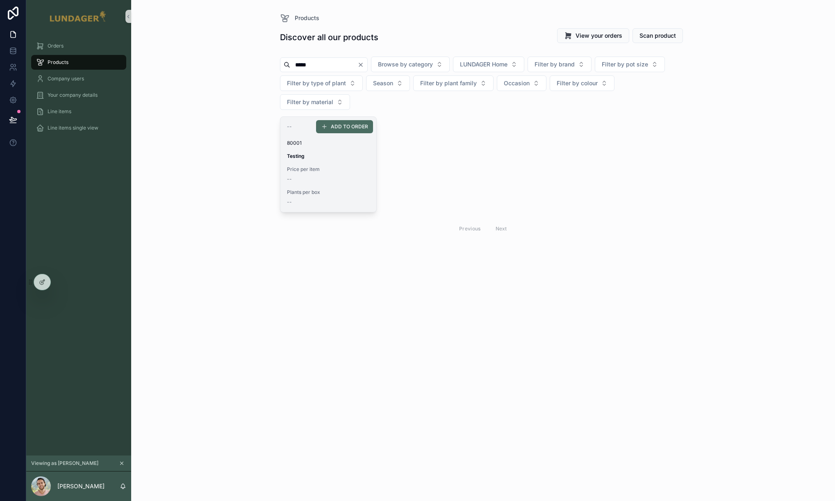
click at [354, 166] on div "Price per item --" at bounding box center [328, 174] width 83 height 16
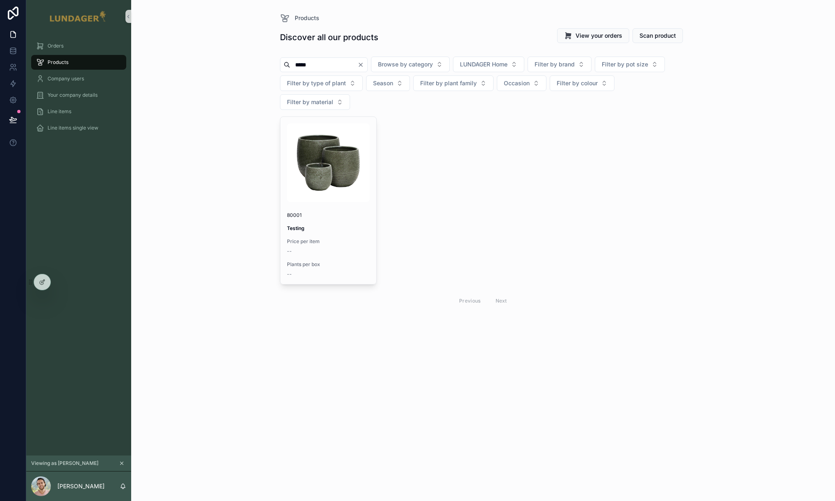
click at [364, 67] on icon "Clear" at bounding box center [360, 64] width 7 height 7
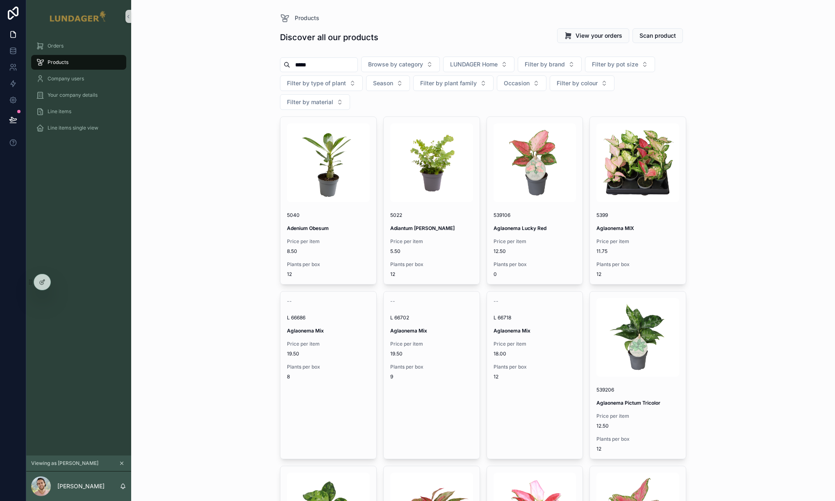
click at [351, 65] on input "*****" at bounding box center [323, 64] width 67 height 11
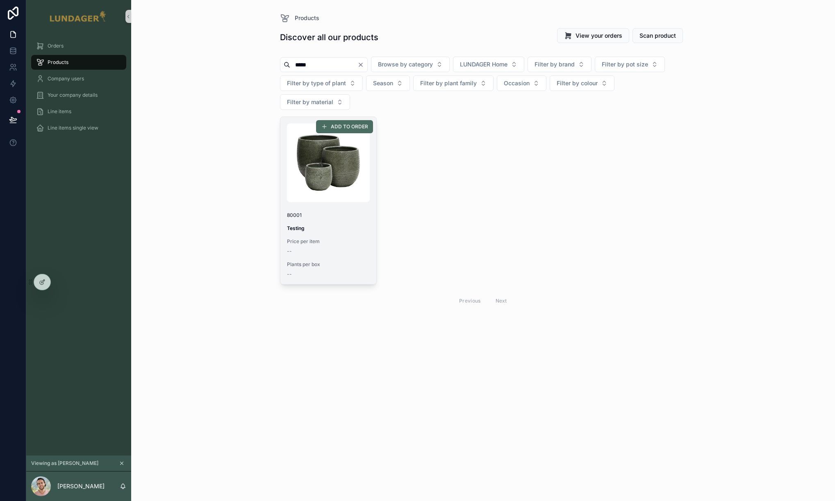
type input "*****"
click at [349, 203] on div "80001 Testing Price per item -- Plants per box --" at bounding box center [328, 200] width 96 height 167
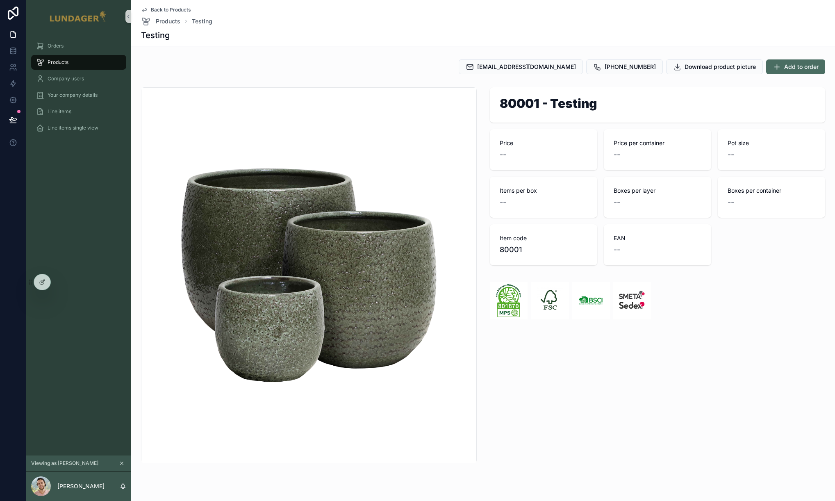
scroll to position [31, 0]
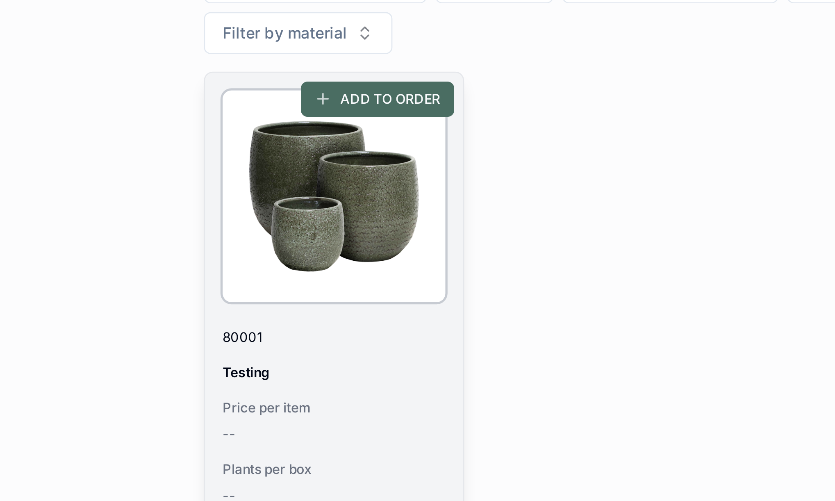
click at [353, 154] on img "scrollable content" at bounding box center [328, 162] width 83 height 79
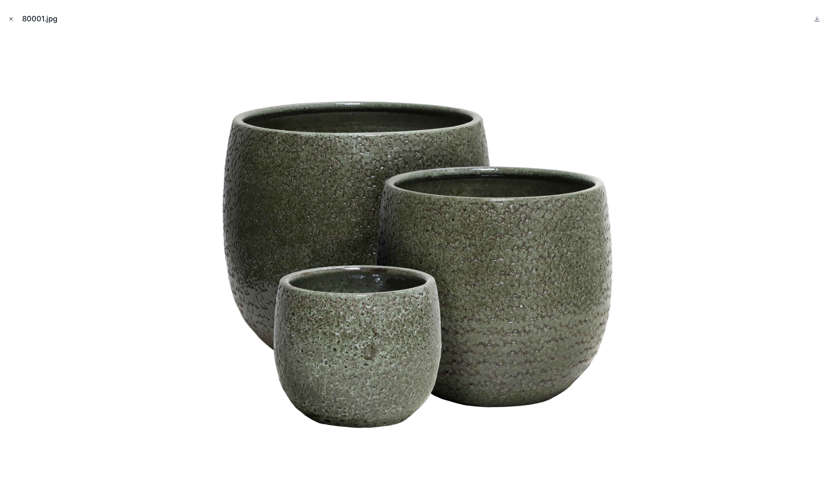
click at [9, 17] on icon "Close modal" at bounding box center [11, 19] width 6 height 6
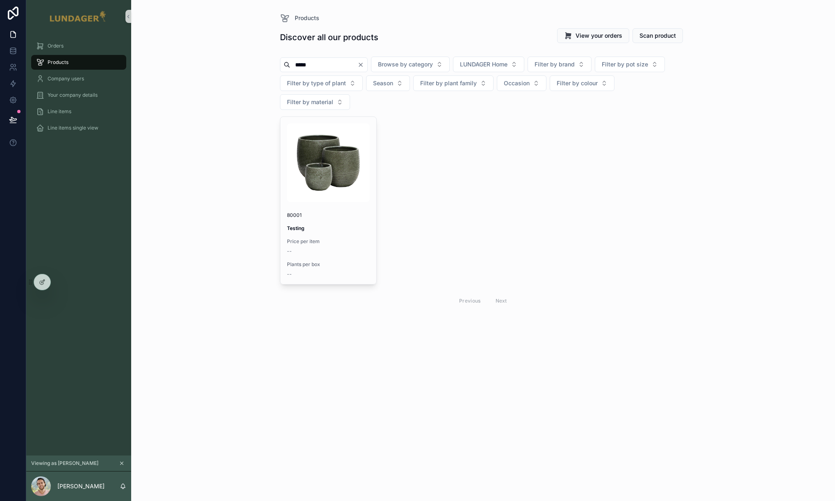
click at [652, 195] on div "80001 Testing Price per item -- Plants per box -- ADD TO ORDER Previous Next" at bounding box center [483, 213] width 406 height 194
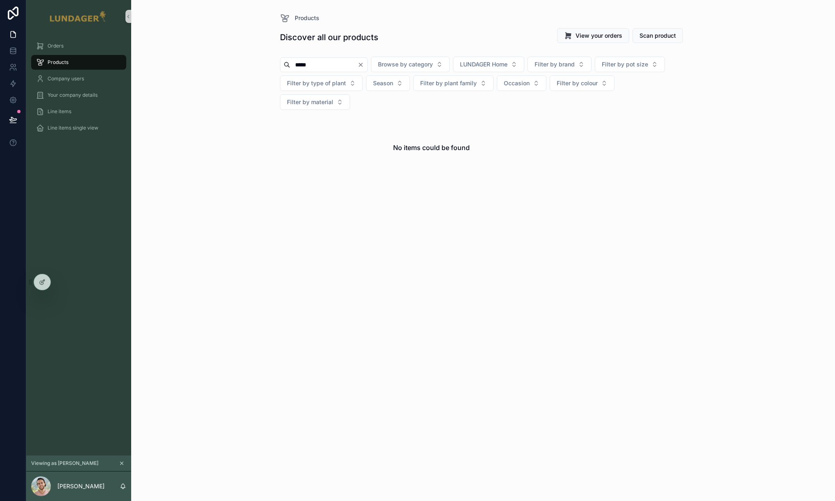
click at [92, 61] on div "Products" at bounding box center [78, 62] width 85 height 13
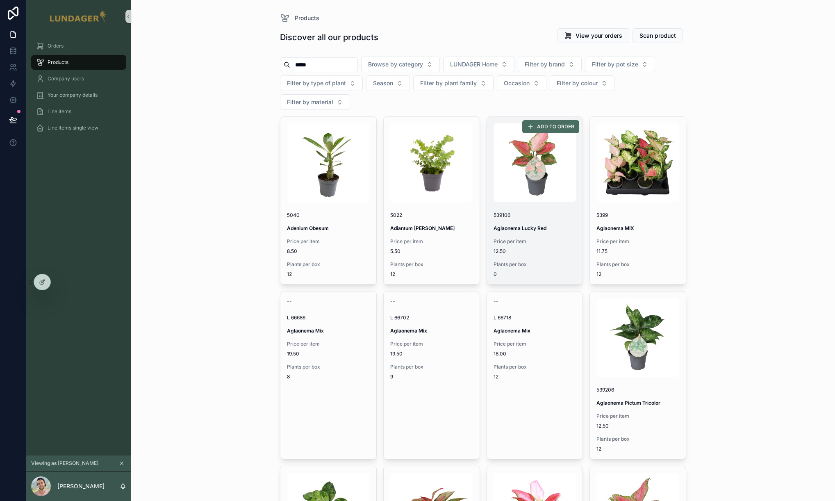
click at [549, 209] on div "539106" at bounding box center [534, 214] width 83 height 10
click at [563, 212] on span "539106" at bounding box center [534, 215] width 83 height 7
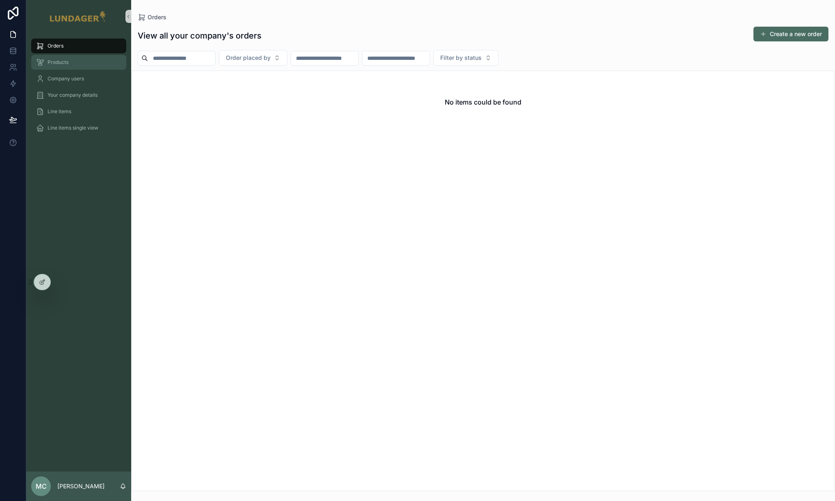
click at [79, 65] on div "Products" at bounding box center [78, 62] width 85 height 13
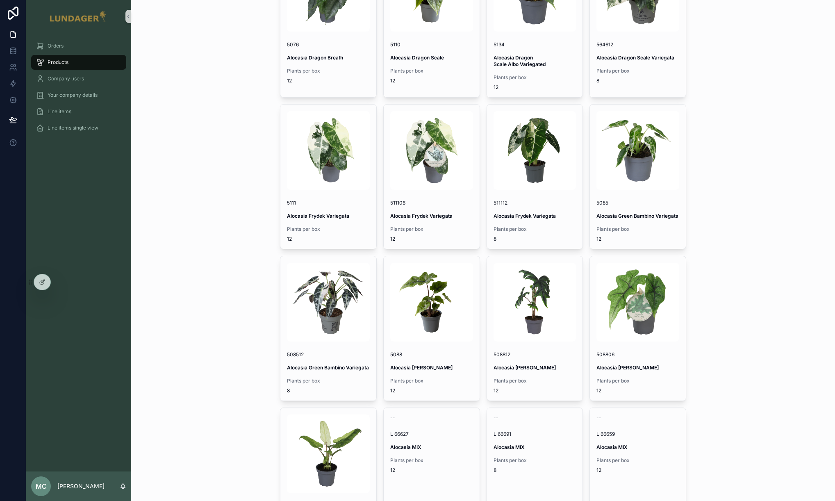
scroll to position [1163, 0]
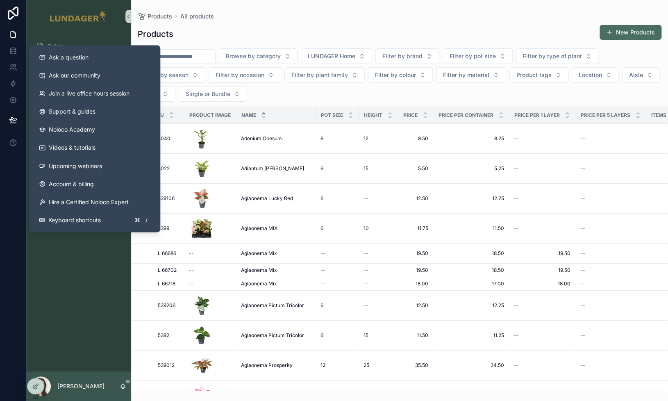
click at [67, 268] on div "Orders Orders ready to be packed Products All products Product categories CRM I…" at bounding box center [78, 202] width 105 height 338
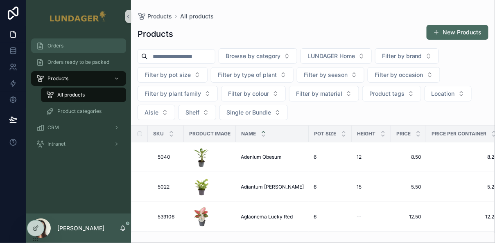
click at [80, 43] on div "Orders" at bounding box center [78, 45] width 85 height 13
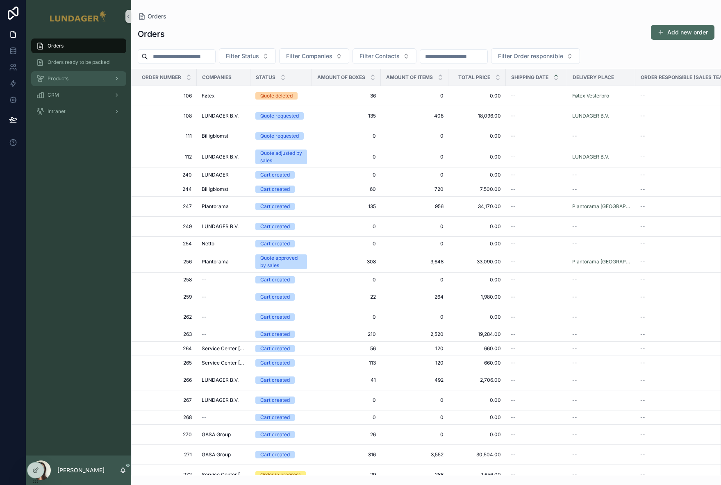
click at [61, 81] on span "Products" at bounding box center [58, 78] width 21 height 7
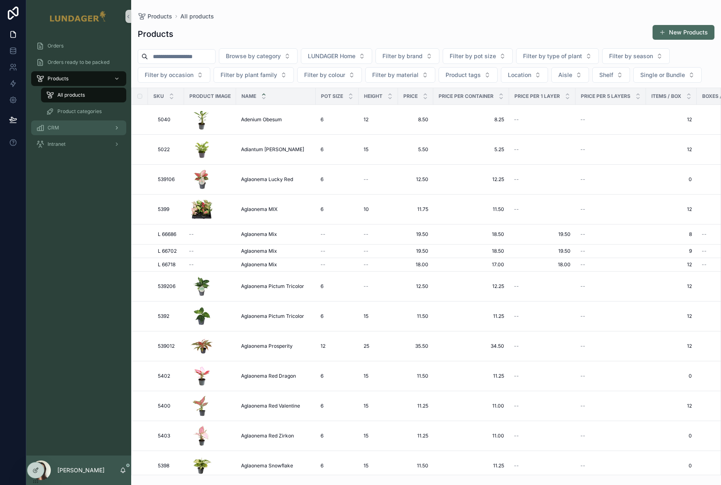
click at [61, 127] on div "CRM" at bounding box center [78, 127] width 85 height 13
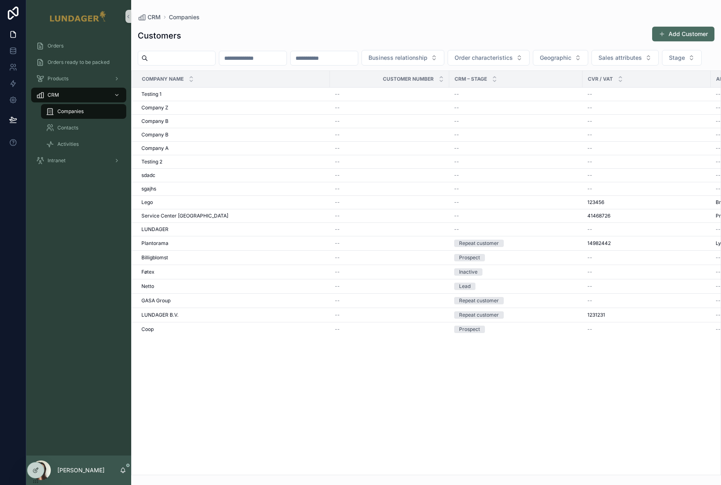
click at [168, 333] on div "Coop Coop" at bounding box center [233, 329] width 184 height 7
